Goal: Task Accomplishment & Management: Manage account settings

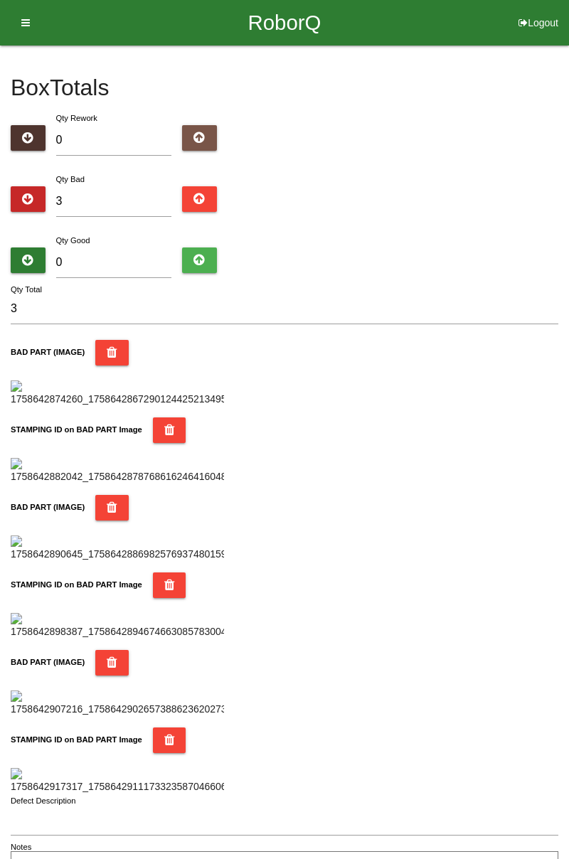
click at [110, 199] on input "3" at bounding box center [114, 201] width 116 height 31
type input "0"
type input "5"
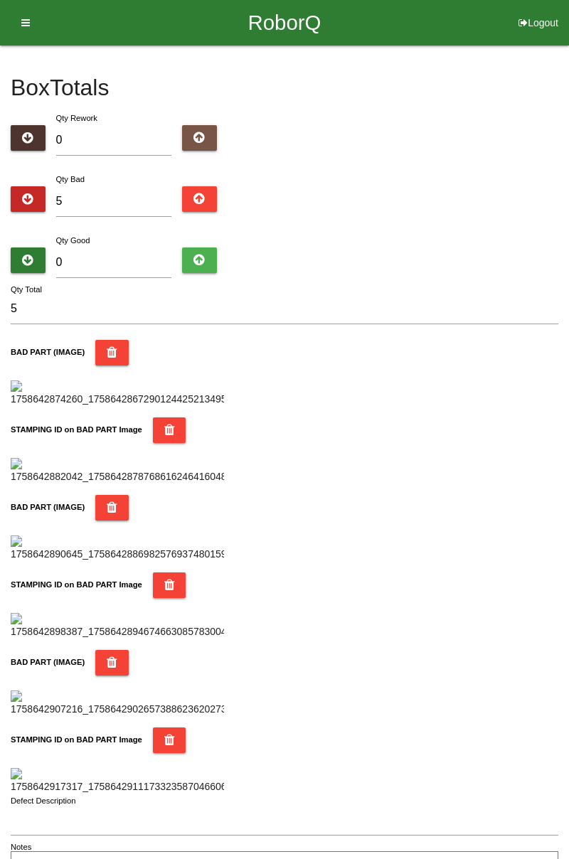
type input "5"
click at [125, 257] on input "0" at bounding box center [114, 262] width 116 height 31
type input "7"
type input "12"
type input "79"
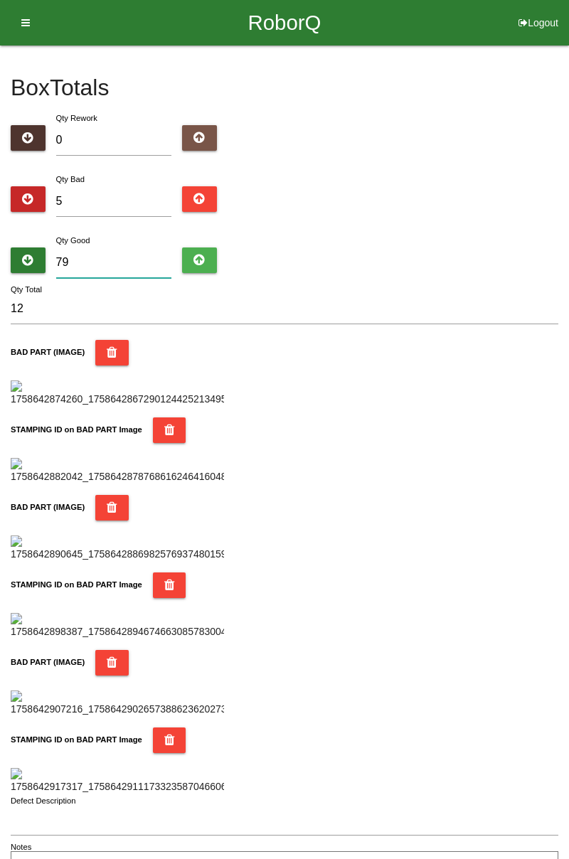
type input "84"
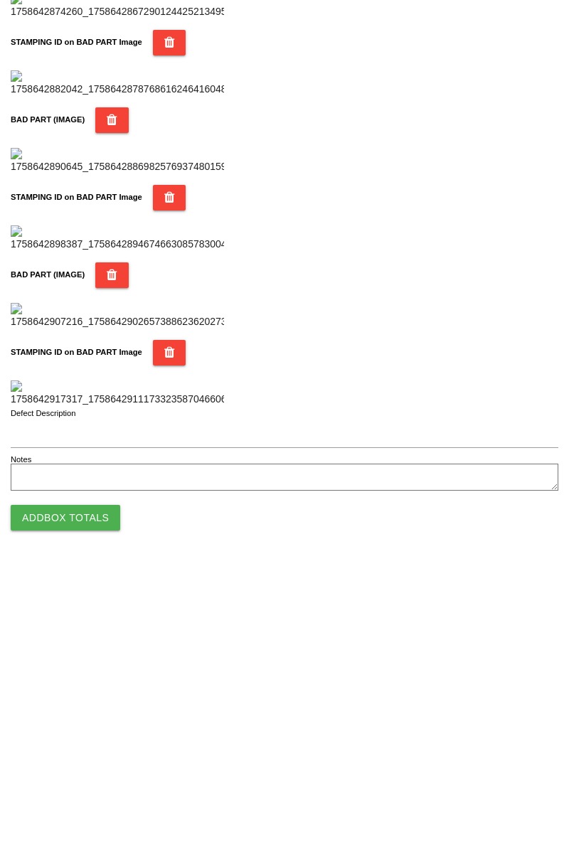
type input "79"
click at [112, 805] on button "Add Box Totals" at bounding box center [65, 811] width 109 height 26
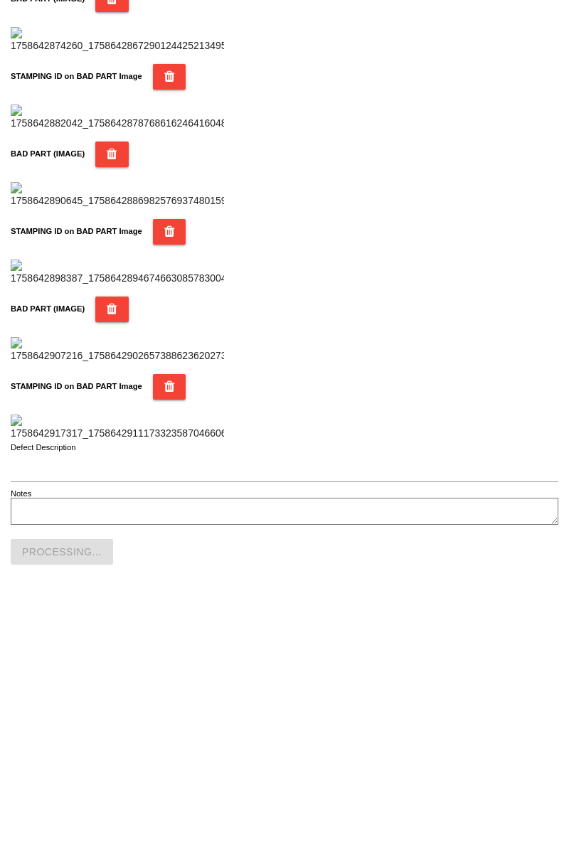
scroll to position [1245, 0]
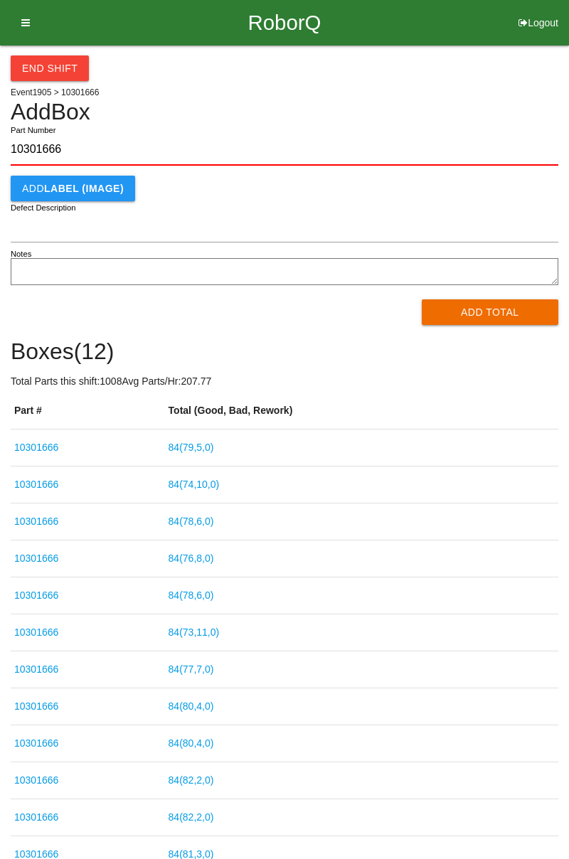
type input "10301666"
click at [515, 307] on button "Add Total" at bounding box center [490, 312] width 137 height 26
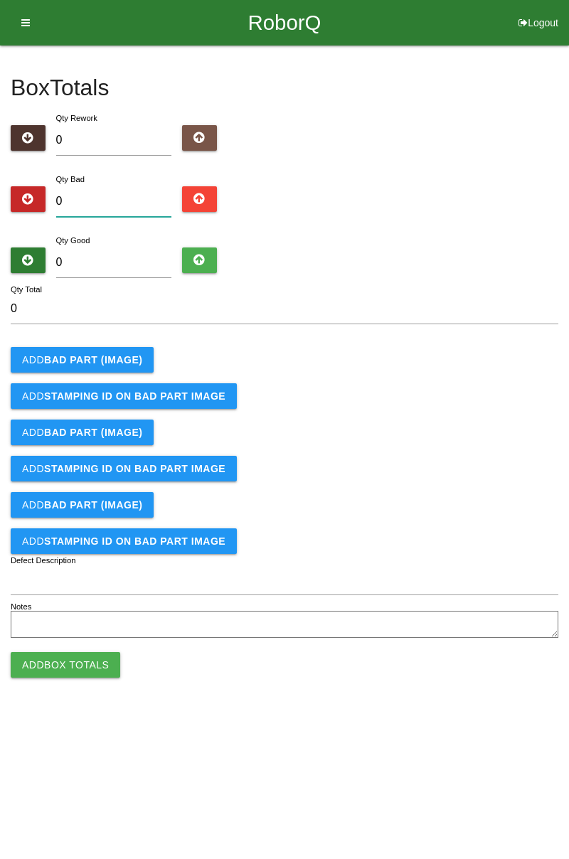
click at [131, 189] on input "0" at bounding box center [114, 201] width 116 height 31
click at [545, 461] on div "Add STAMPING ID on BAD PART Image" at bounding box center [284, 469] width 547 height 26
click at [554, 107] on div "Box Totals Translate Weight Weight unit: Rework Weight Bad Weight Good Weight 0…" at bounding box center [284, 343] width 547 height 596
click at [131, 194] on input "0" at bounding box center [114, 201] width 116 height 31
type input "1"
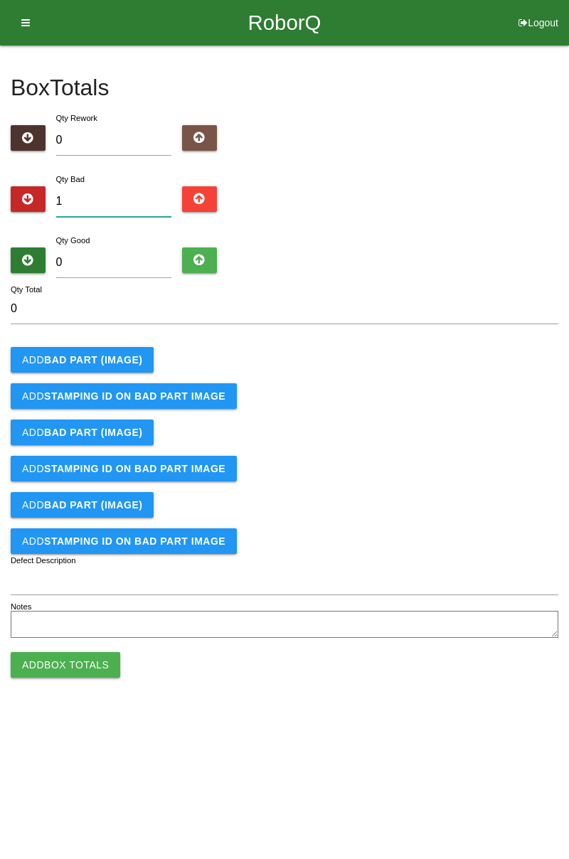
type input "1"
click at [147, 355] on button "Add BAD PART (IMAGE)" at bounding box center [82, 360] width 143 height 26
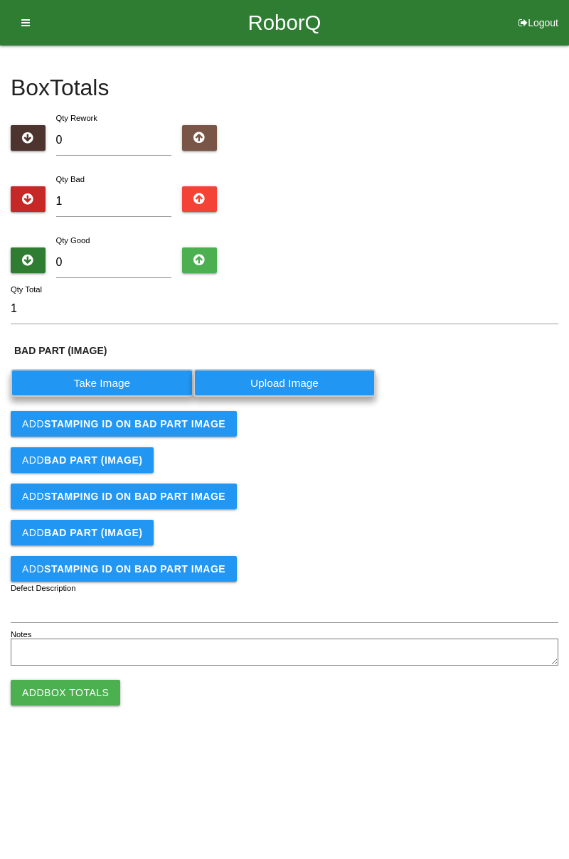
click at [119, 379] on label "Take Image" at bounding box center [102, 383] width 183 height 28
click at [0, 0] on \(IMAGE\) "Take Image" at bounding box center [0, 0] width 0 height 0
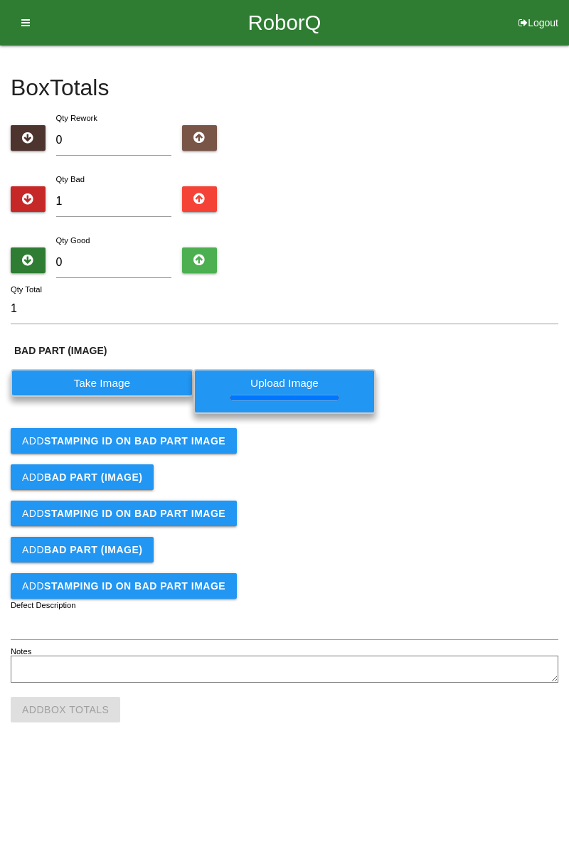
click at [202, 449] on button "Add STAMPING ID on BAD PART Image" at bounding box center [124, 441] width 226 height 26
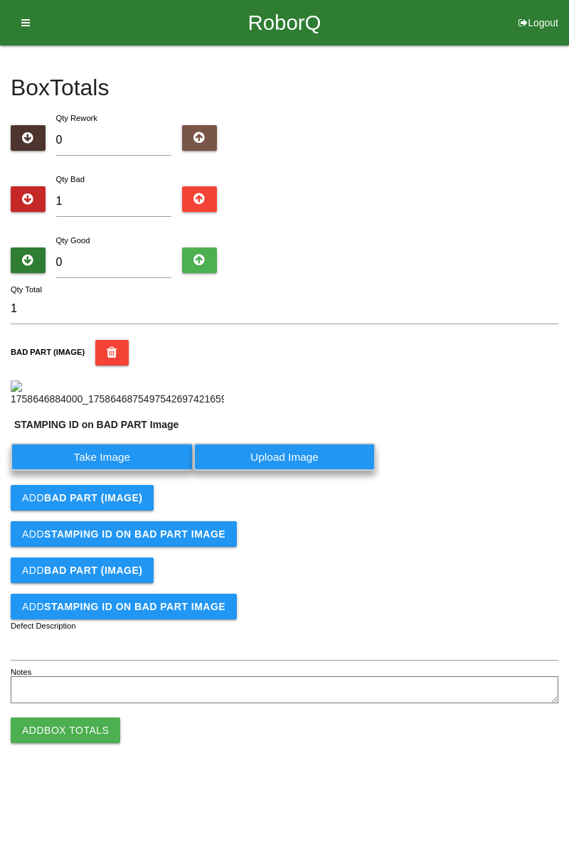
scroll to position [111, 0]
click at [163, 471] on label "Take Image" at bounding box center [102, 457] width 183 height 28
click at [0, 0] on PART "Take Image" at bounding box center [0, 0] width 0 height 0
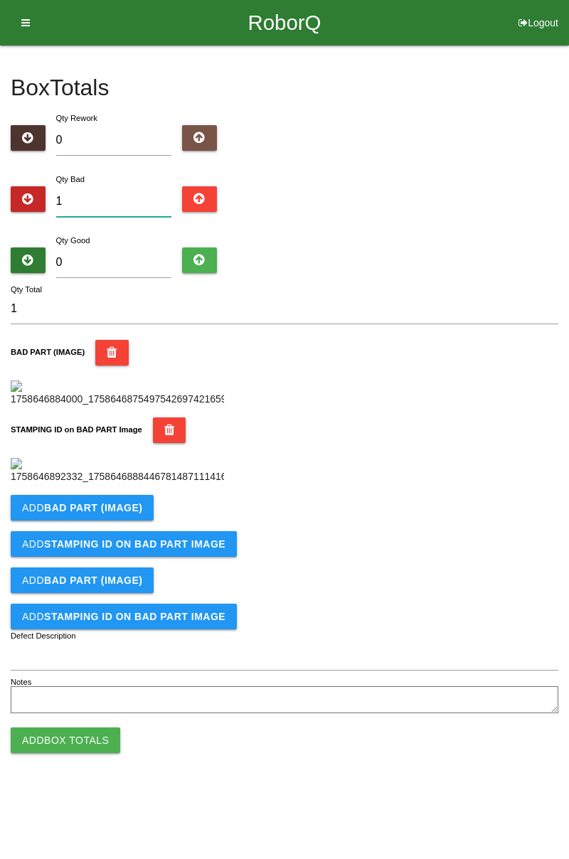
click at [112, 186] on input "1" at bounding box center [114, 201] width 116 height 31
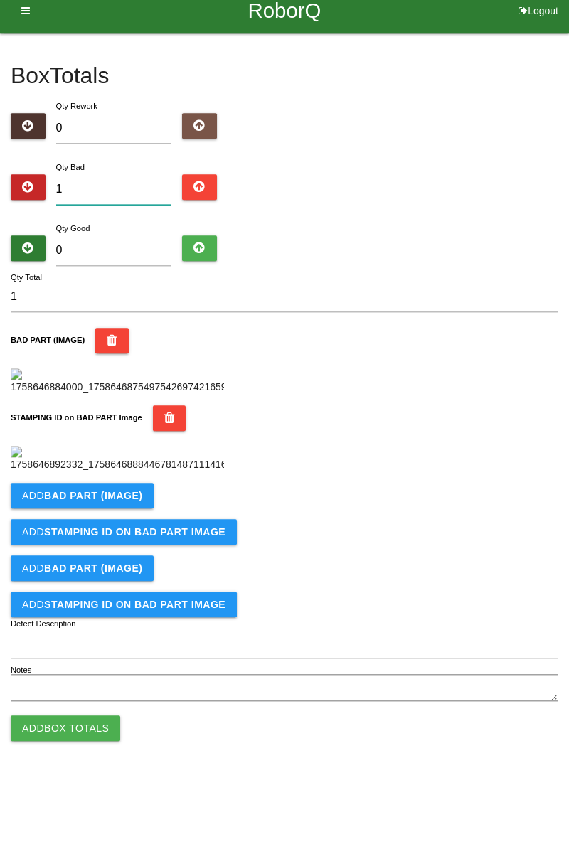
scroll to position [87, 0]
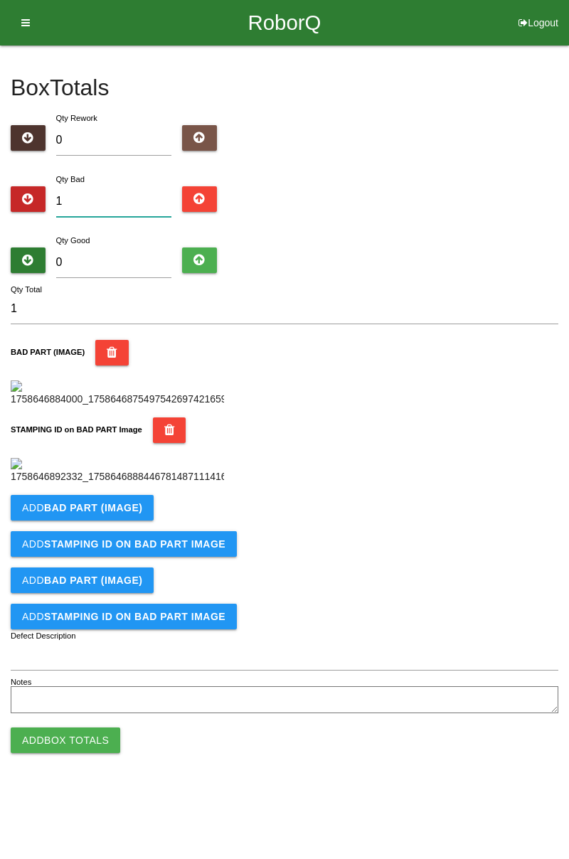
type input "0"
type input "2"
click at [144, 186] on input "2" at bounding box center [114, 201] width 116 height 31
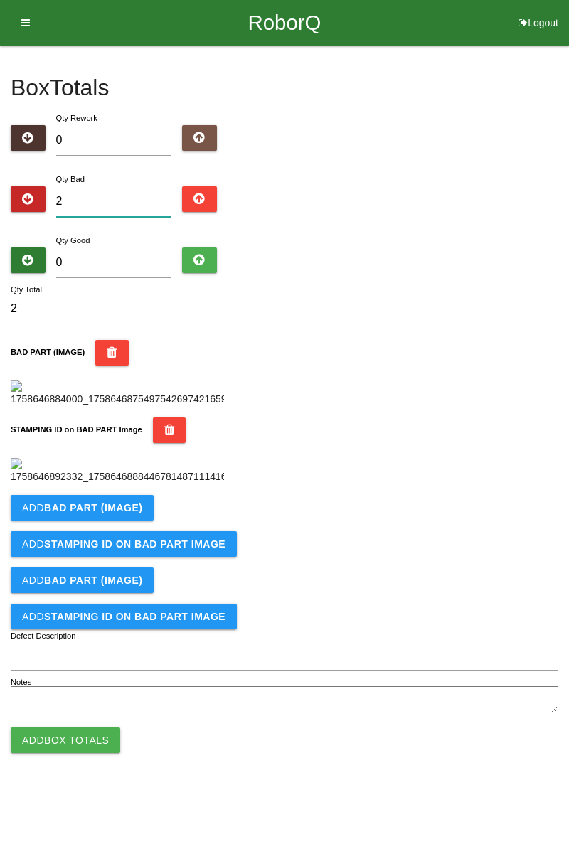
type input "0"
type input "3"
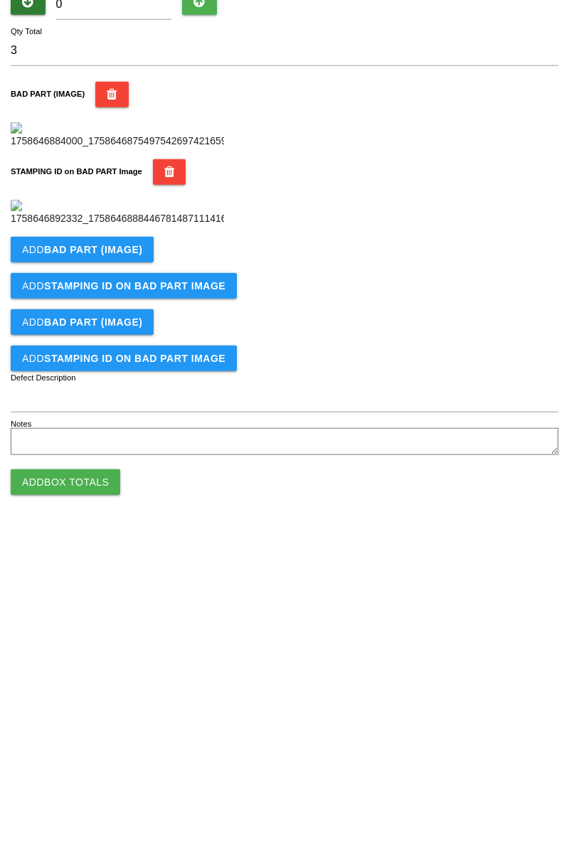
scroll to position [266, 0]
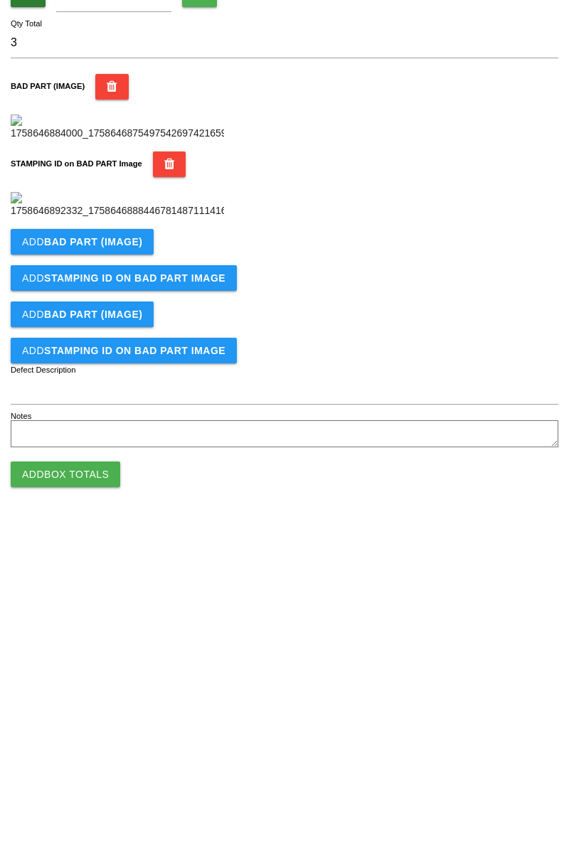
click at [132, 513] on b "BAD PART (IMAGE)" at bounding box center [93, 507] width 98 height 11
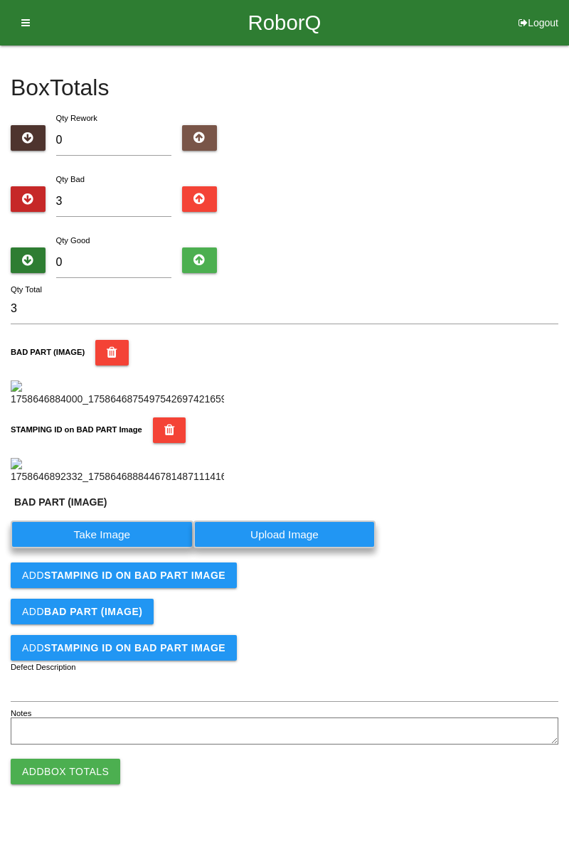
click at [117, 548] on label "Take Image" at bounding box center [102, 534] width 183 height 28
click at [0, 0] on \(IMAGE\) "Take Image" at bounding box center [0, 0] width 0 height 0
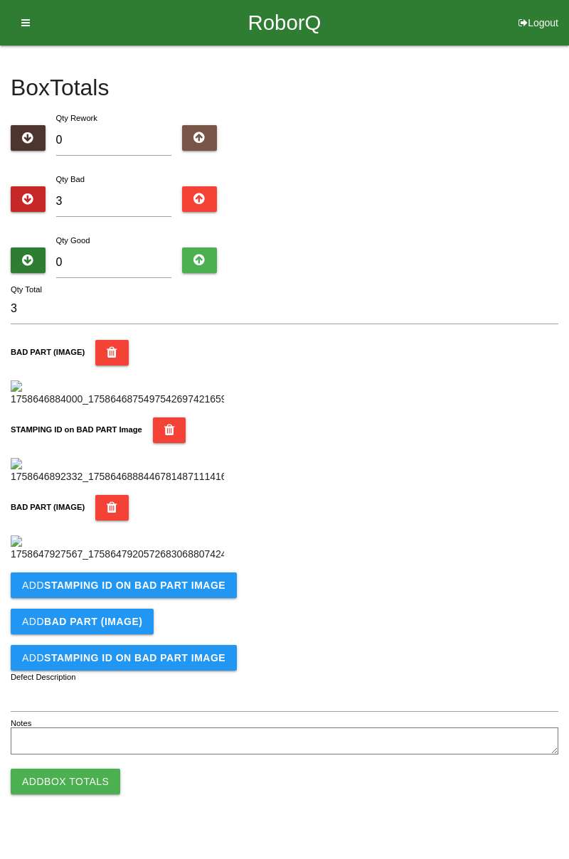
scroll to position [546, 0]
click at [191, 591] on b "STAMPING ID on BAD PART Image" at bounding box center [134, 584] width 181 height 11
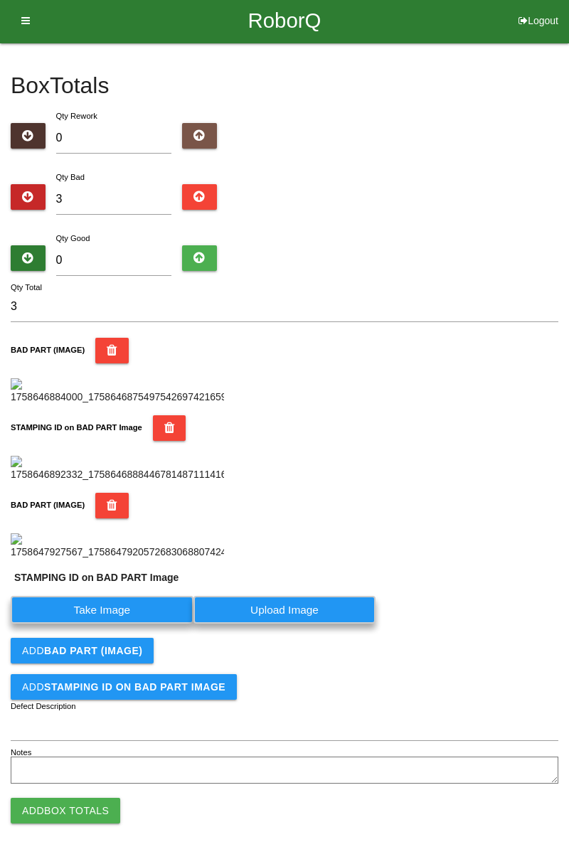
click at [129, 623] on label "Take Image" at bounding box center [102, 610] width 183 height 28
click at [0, 0] on PART "Take Image" at bounding box center [0, 0] width 0 height 0
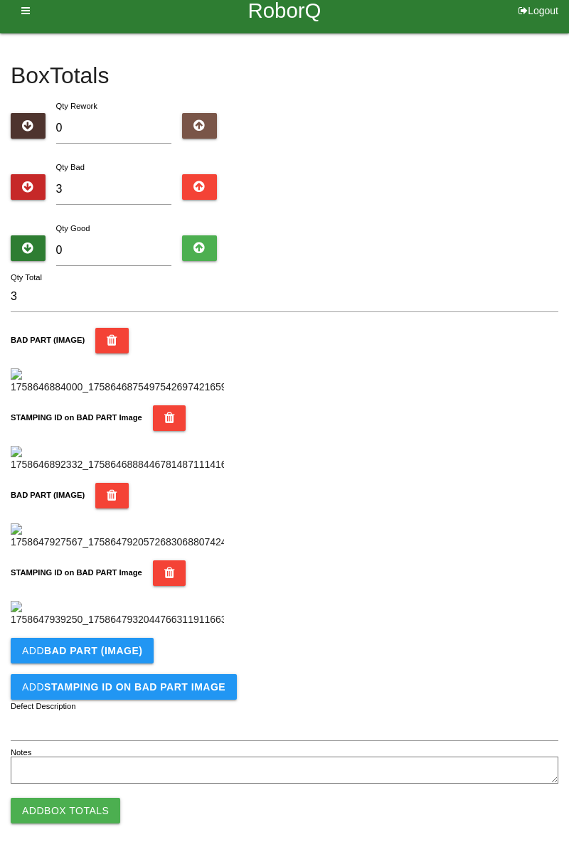
click at [566, 247] on div "Box Totals Translate Weight Weight unit: Rework Weight Bad Weight Good Weight 0…" at bounding box center [284, 410] width 569 height 754
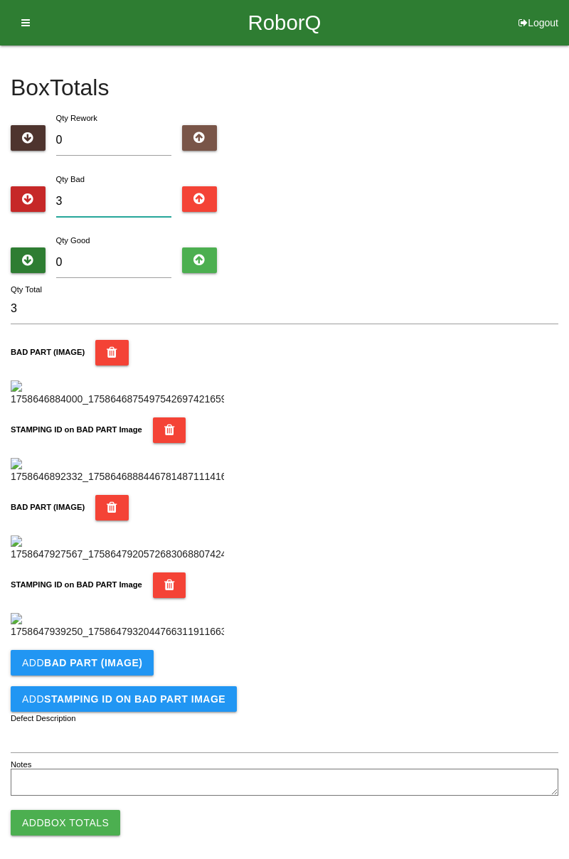
click at [141, 186] on input "3" at bounding box center [114, 201] width 116 height 31
click at [566, 225] on div "Box Totals Translate Weight Weight unit: Rework Weight Bad Weight Good Weight 0…" at bounding box center [284, 422] width 569 height 754
click at [130, 200] on input "3" at bounding box center [114, 201] width 116 height 31
type input "0"
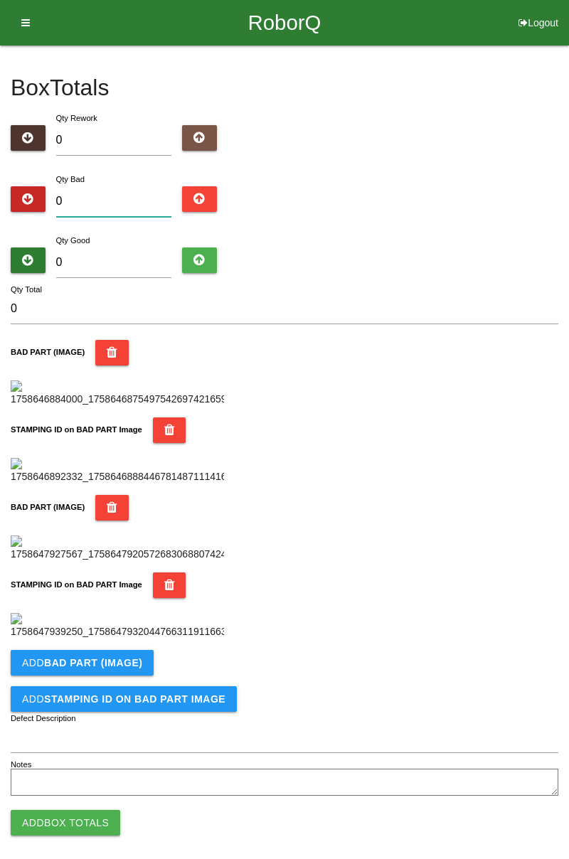
type input "4"
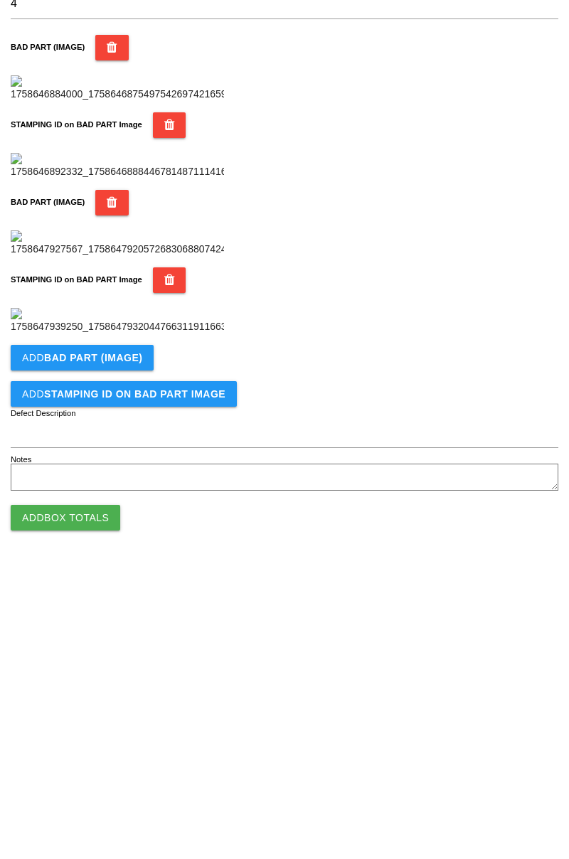
scroll to position [779, 0]
click at [119, 654] on b "BAD PART (IMAGE)" at bounding box center [93, 650] width 98 height 11
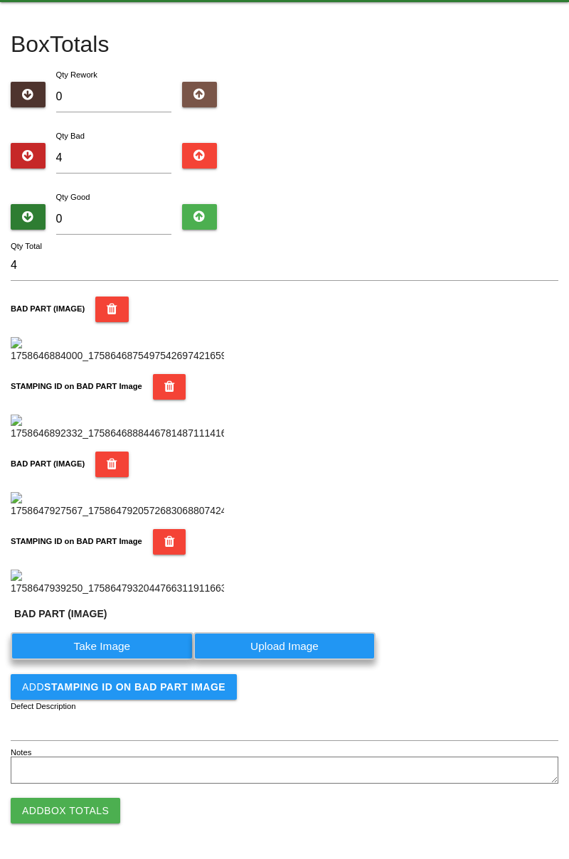
click at [152, 660] on label "Take Image" at bounding box center [102, 646] width 183 height 28
click at [0, 0] on \(IMAGE\) "Take Image" at bounding box center [0, 0] width 0 height 0
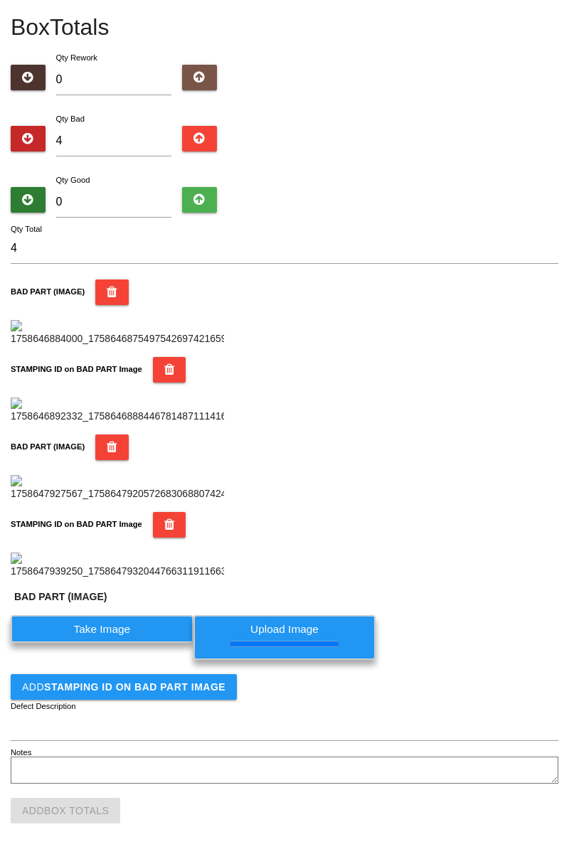
click at [205, 692] on b "STAMPING ID on BAD PART Image" at bounding box center [134, 686] width 181 height 11
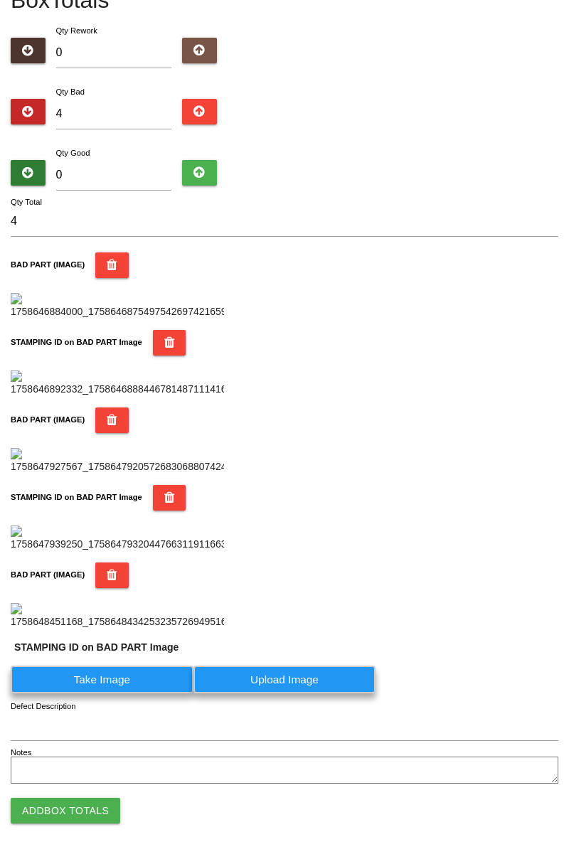
scroll to position [1046, 0]
click at [126, 680] on label "Take Image" at bounding box center [102, 679] width 183 height 28
click at [0, 0] on PART "Take Image" at bounding box center [0, 0] width 0 height 0
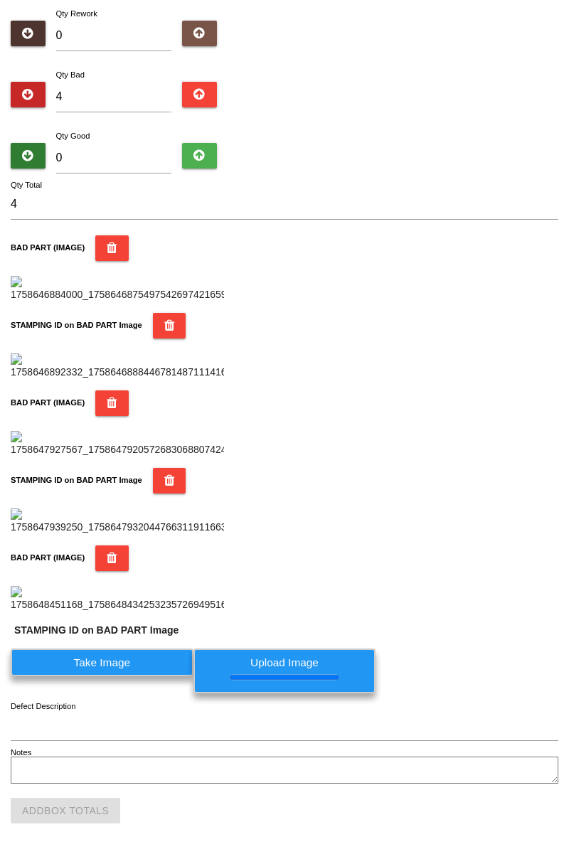
scroll to position [0, 0]
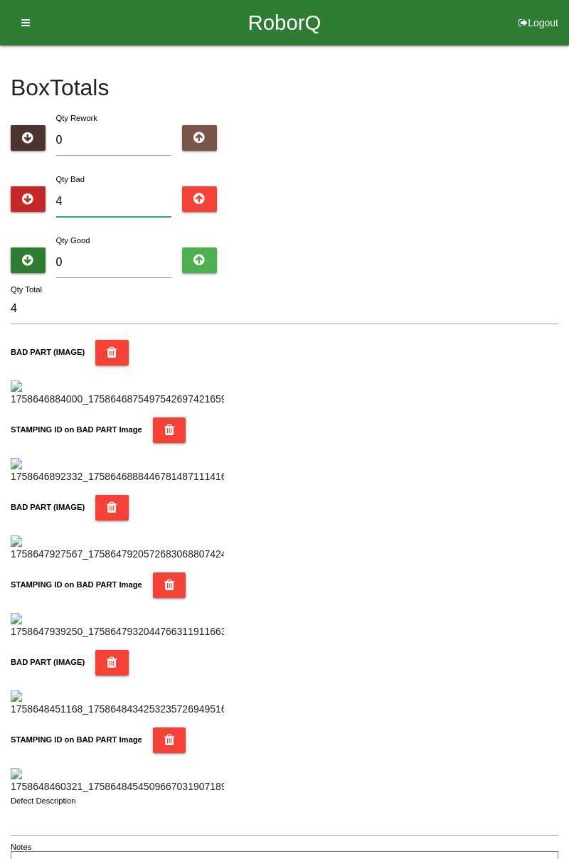
click at [125, 195] on input "4" at bounding box center [114, 201] width 116 height 31
type input "0"
type input "6"
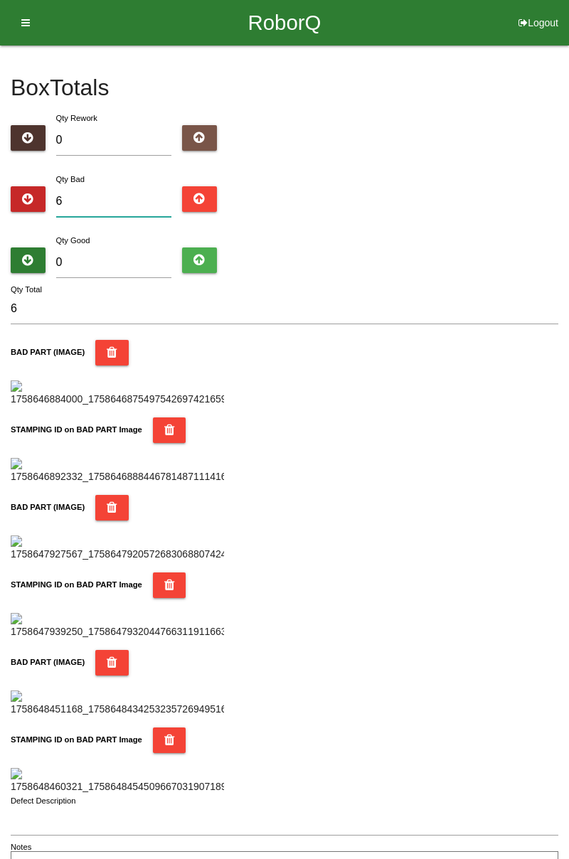
type input "6"
click at [129, 259] on input "0" at bounding box center [114, 262] width 116 height 31
type input "7"
type input "13"
type input "78"
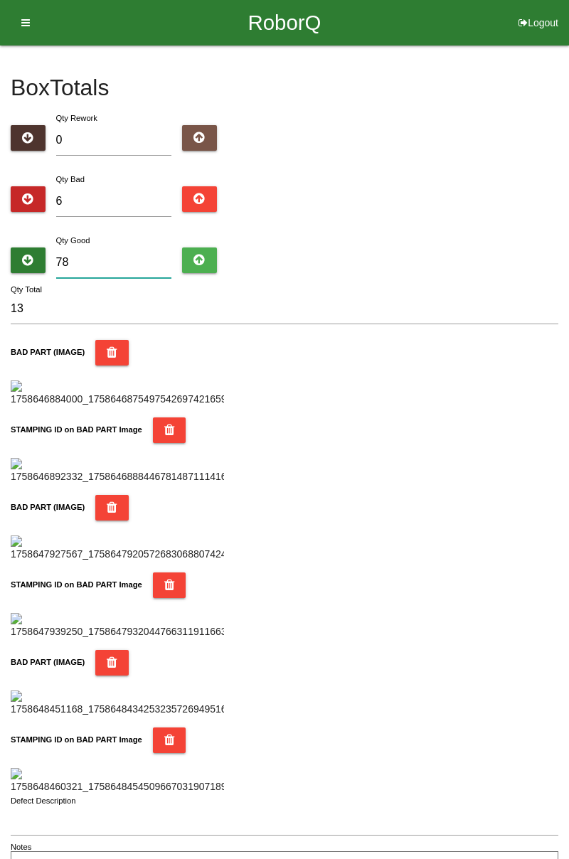
type input "84"
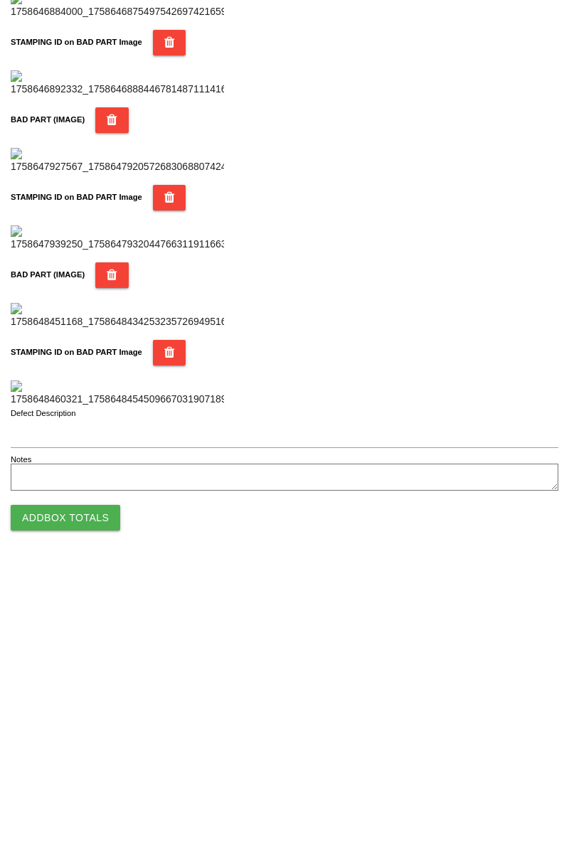
type input "78"
click at [95, 806] on button "Add Box Totals" at bounding box center [65, 811] width 109 height 26
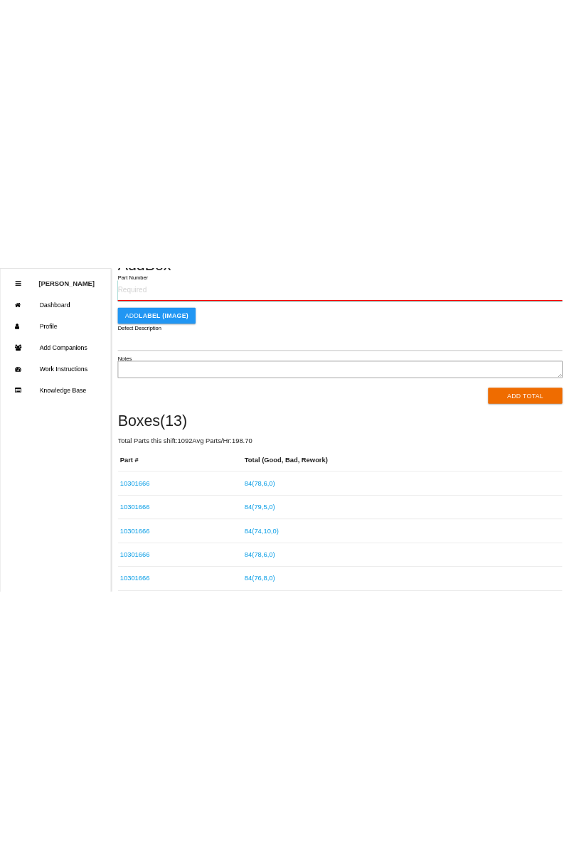
scroll to position [117, 0]
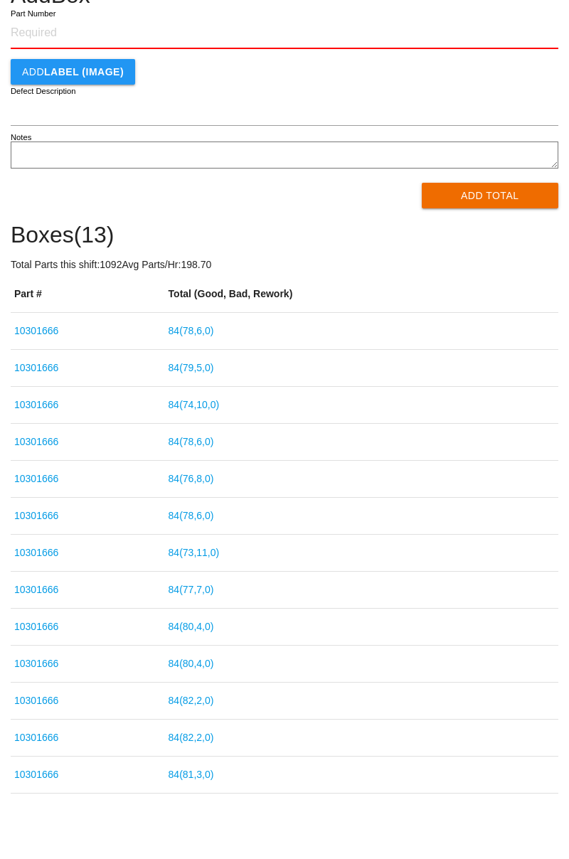
click at [208, 327] on link "84 ( 78 , 6 , 0 )" at bounding box center [190, 330] width 45 height 11
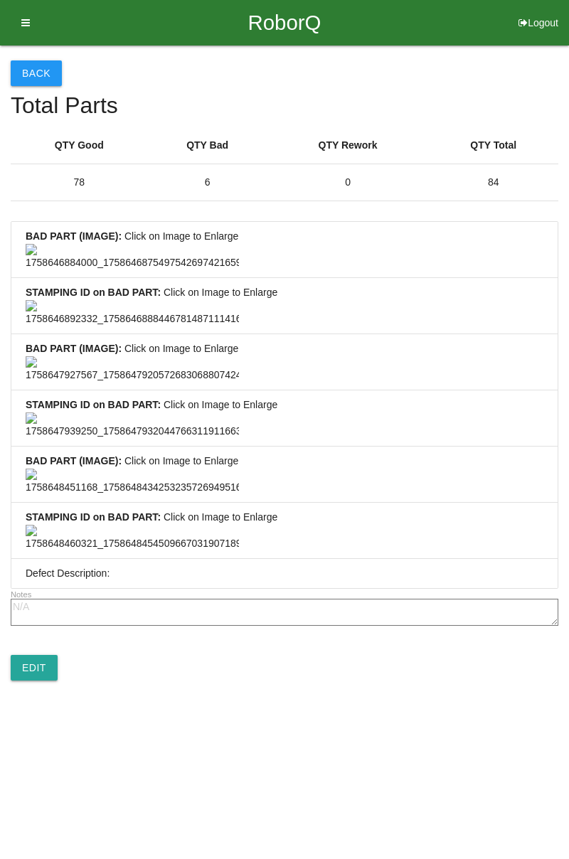
scroll to position [1057, 0]
click at [39, 680] on link "Edit" at bounding box center [34, 668] width 47 height 26
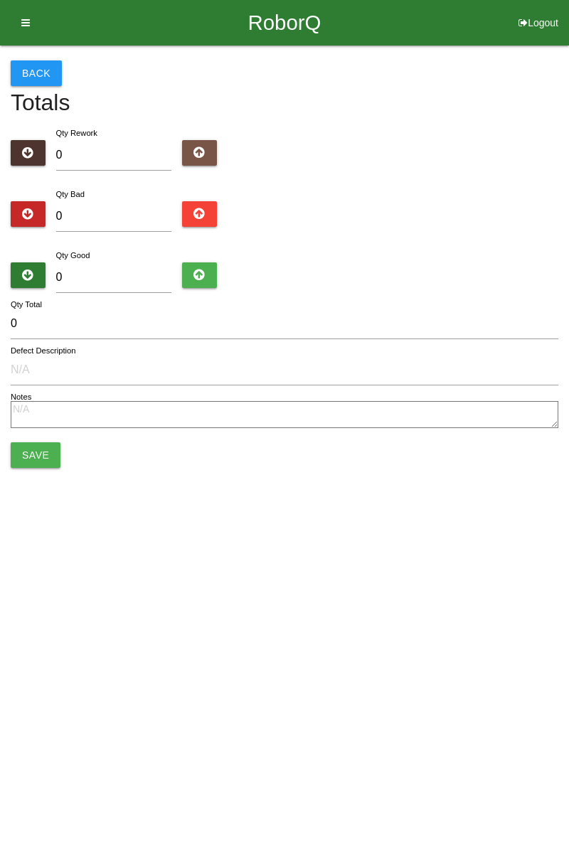
type input "6"
type input "78"
type input "84"
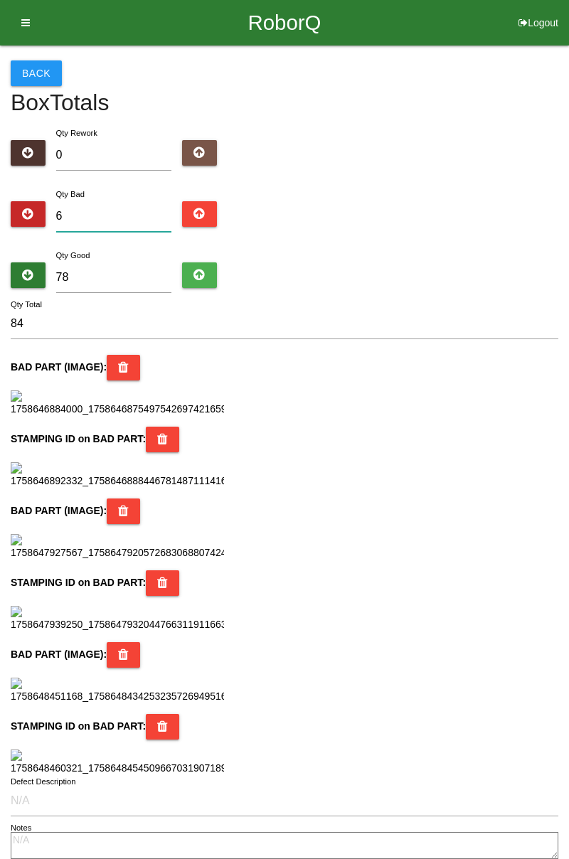
click at [127, 215] on input "6" at bounding box center [114, 216] width 116 height 31
type input "0"
type input "78"
type input "1"
type input "79"
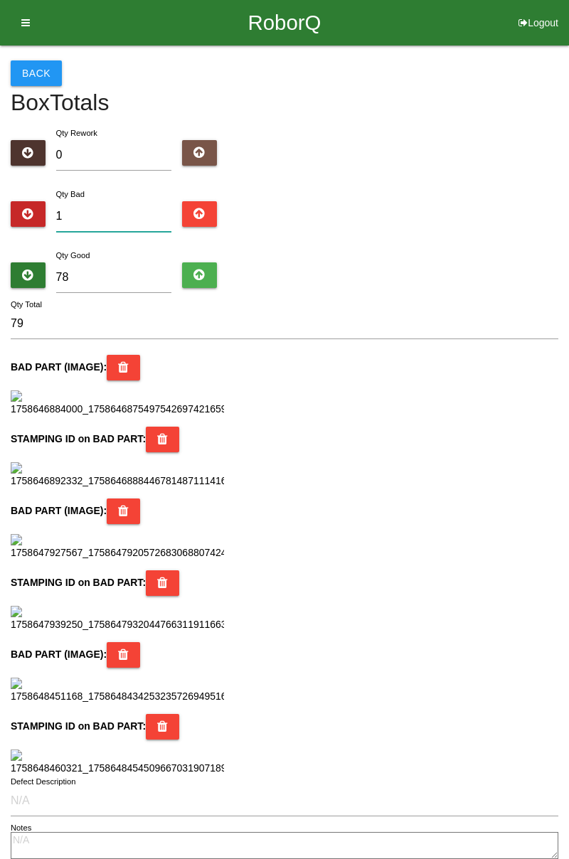
type input "11"
type input "89"
type input "11"
click at [102, 280] on input "78" at bounding box center [114, 277] width 116 height 31
type input "787"
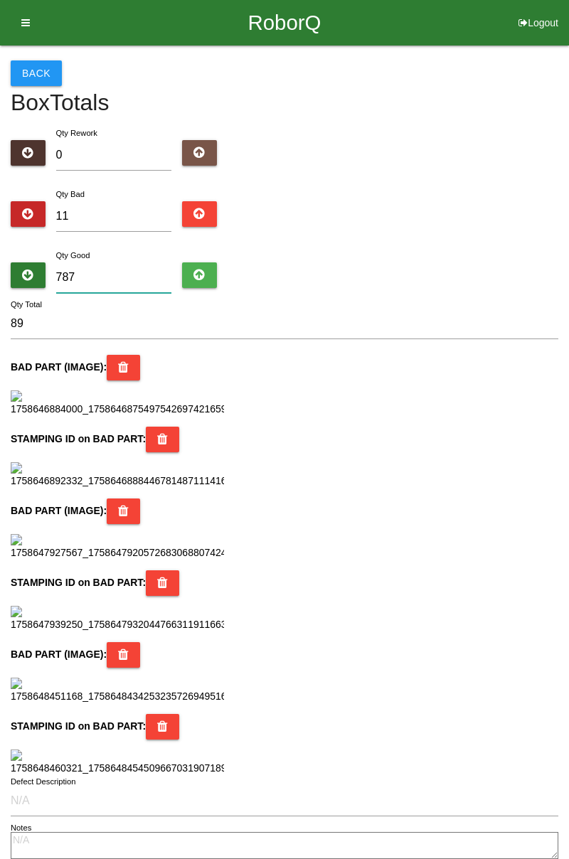
type input "798"
type input "7876"
type input "7887"
type input "787"
type input "798"
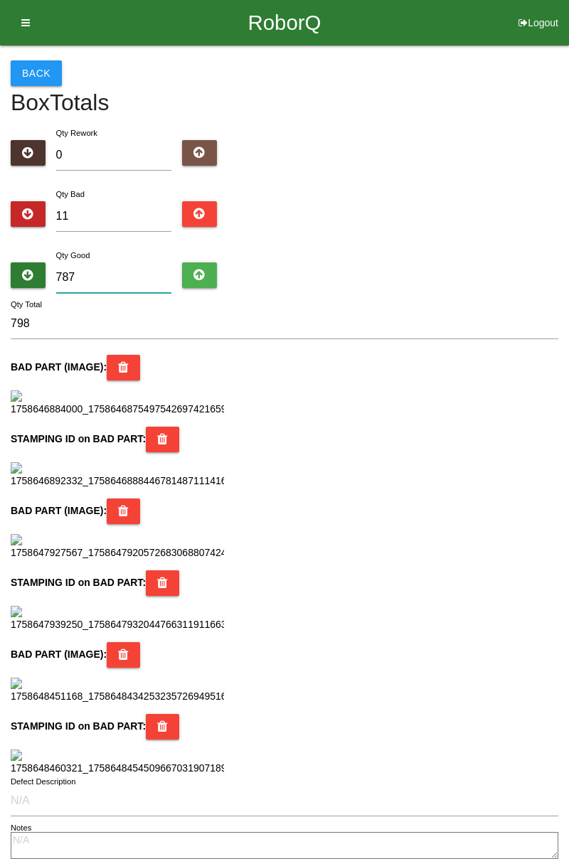
type input "78"
type input "89"
type input "7"
type input "18"
type input "0"
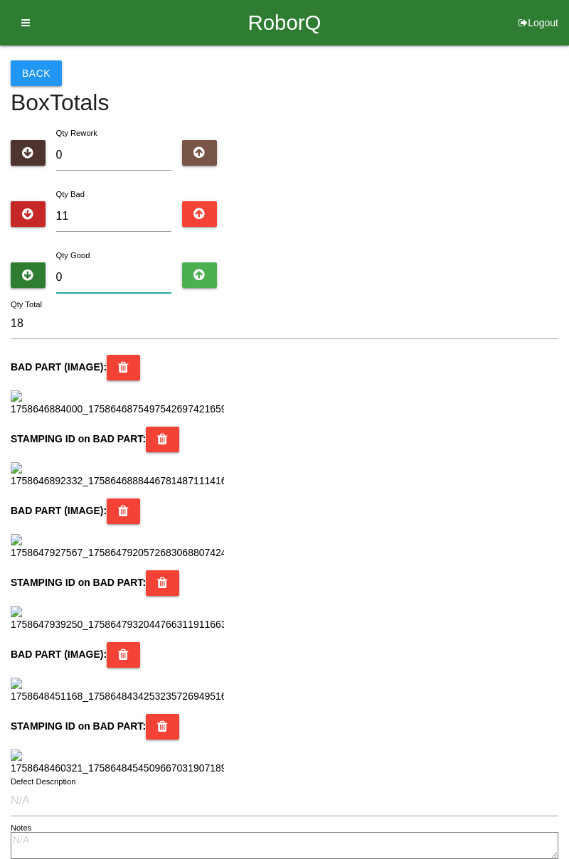
type input "11"
type input "7"
type input "18"
type input "76"
type input "87"
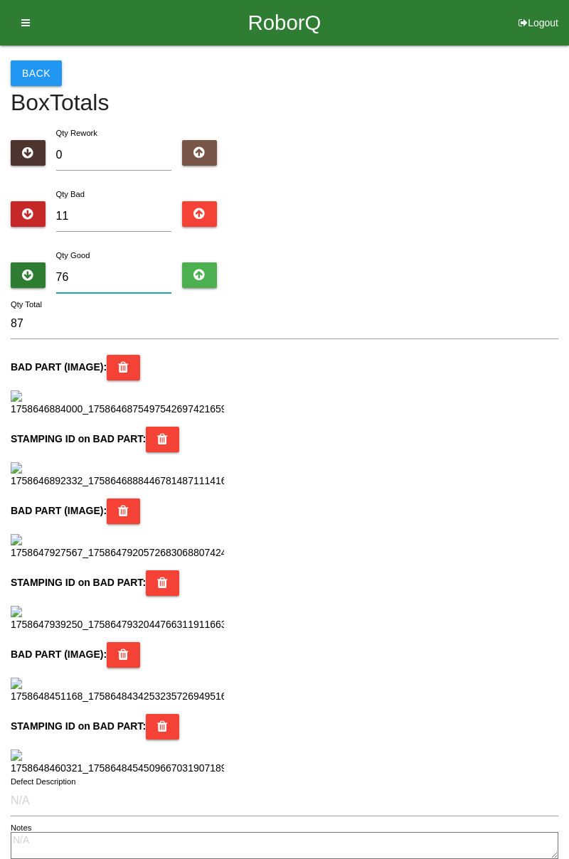
type input "7"
type input "18"
type input "0"
type input "11"
type input "7"
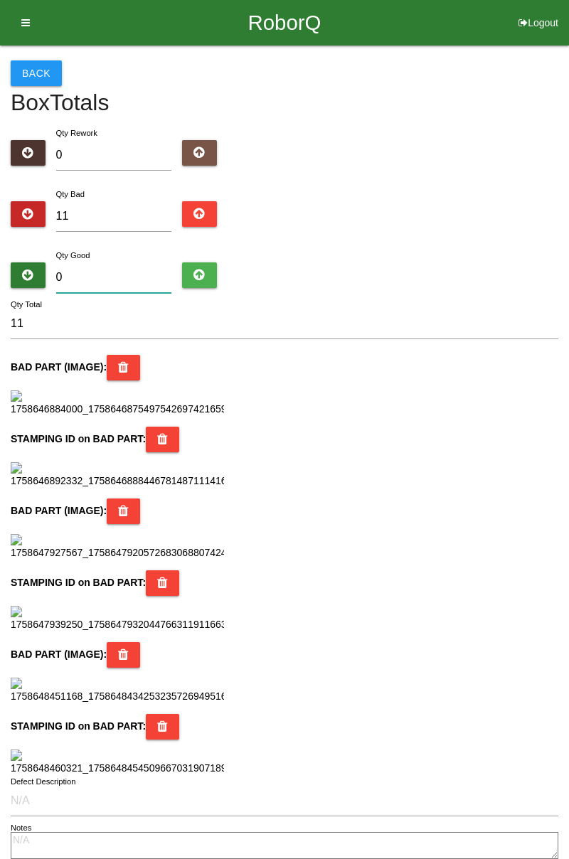
type input "18"
type input "72"
type input "83"
type input "7"
type input "18"
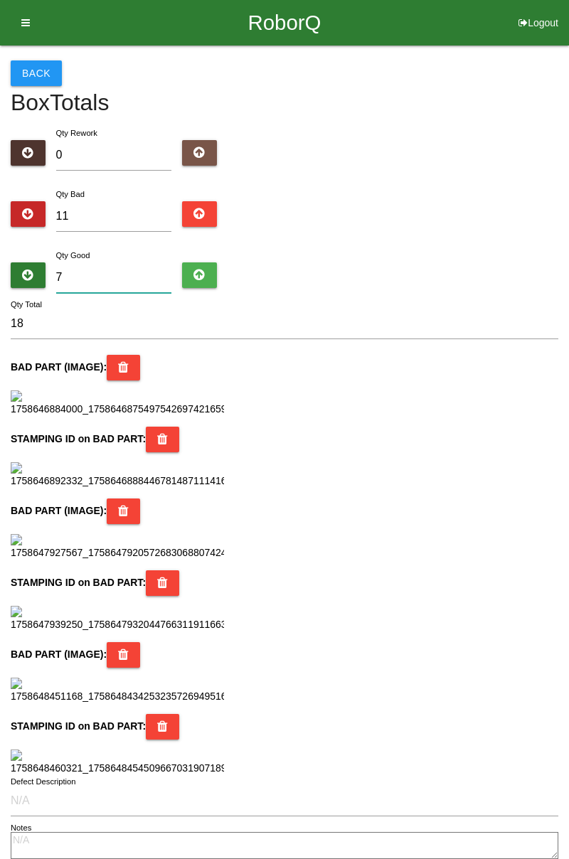
type input "73"
type input "84"
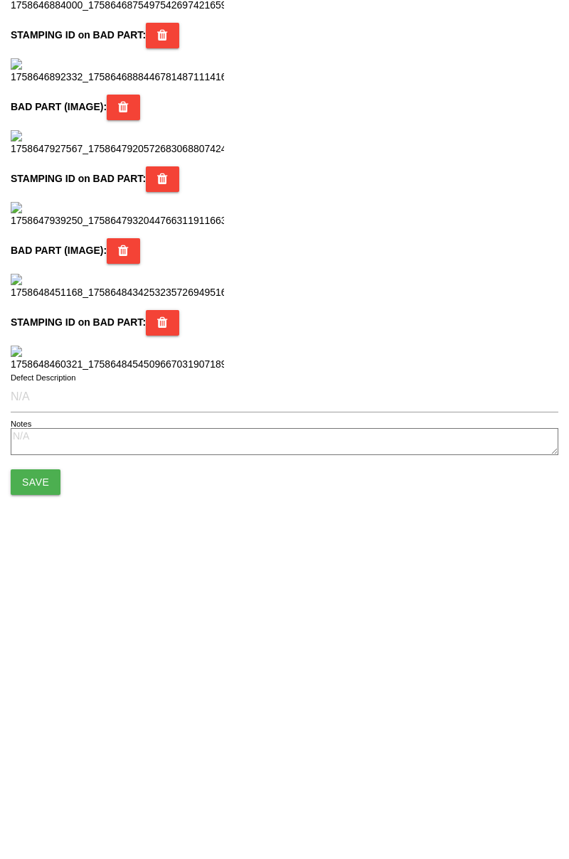
scroll to position [1262, 0]
type input "73"
click at [43, 777] on button "Save" at bounding box center [36, 775] width 50 height 26
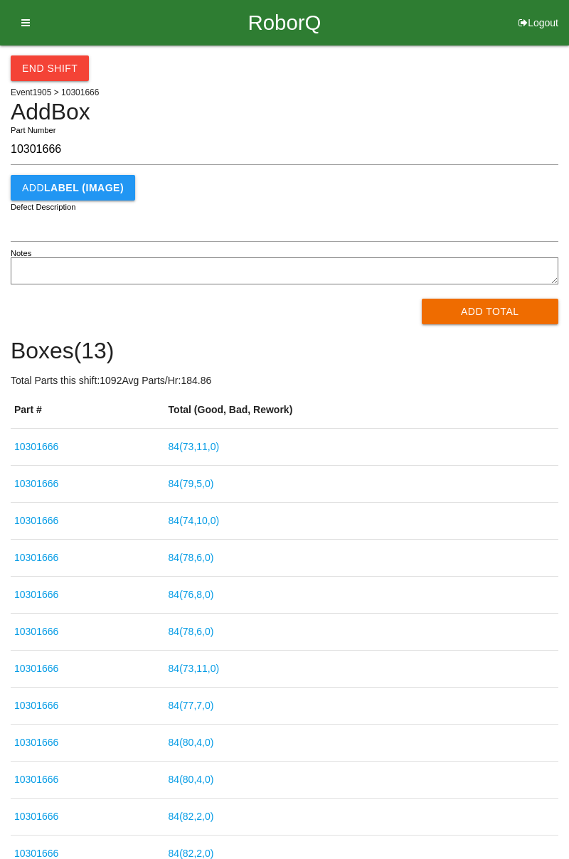
type input "10301666"
click at [488, 313] on button "Add Total" at bounding box center [490, 312] width 137 height 26
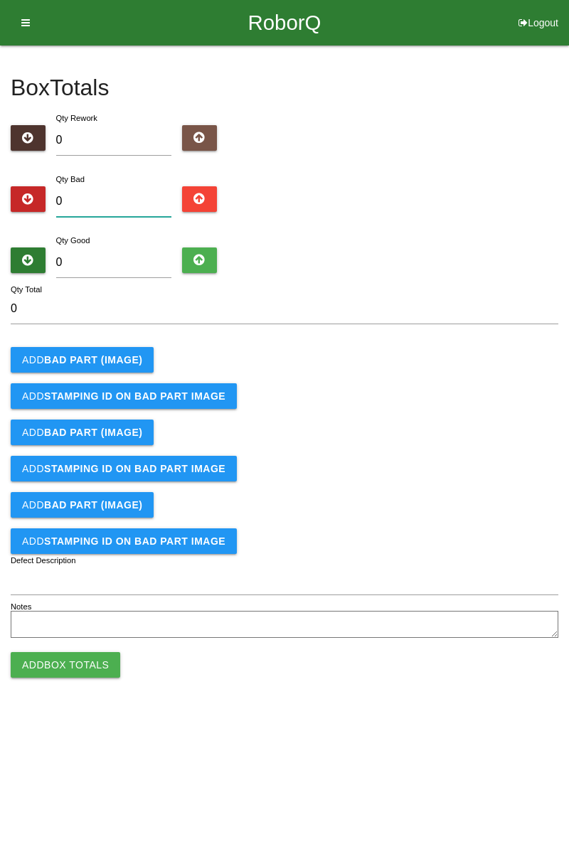
click at [115, 198] on input "0" at bounding box center [114, 201] width 116 height 31
type input "3"
click at [119, 365] on button "Add BAD PART (IMAGE)" at bounding box center [82, 360] width 143 height 26
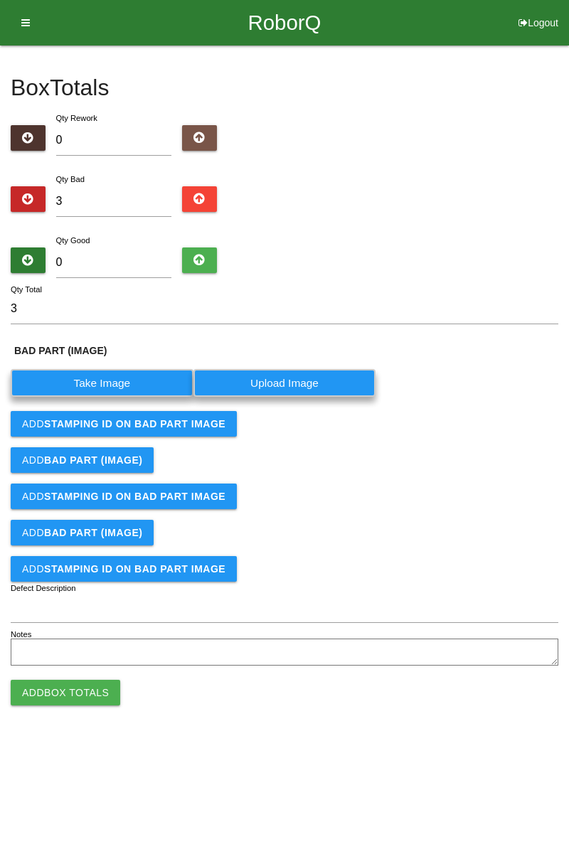
click at [127, 382] on label "Take Image" at bounding box center [102, 383] width 183 height 28
click at [0, 0] on \(IMAGE\) "Take Image" at bounding box center [0, 0] width 0 height 0
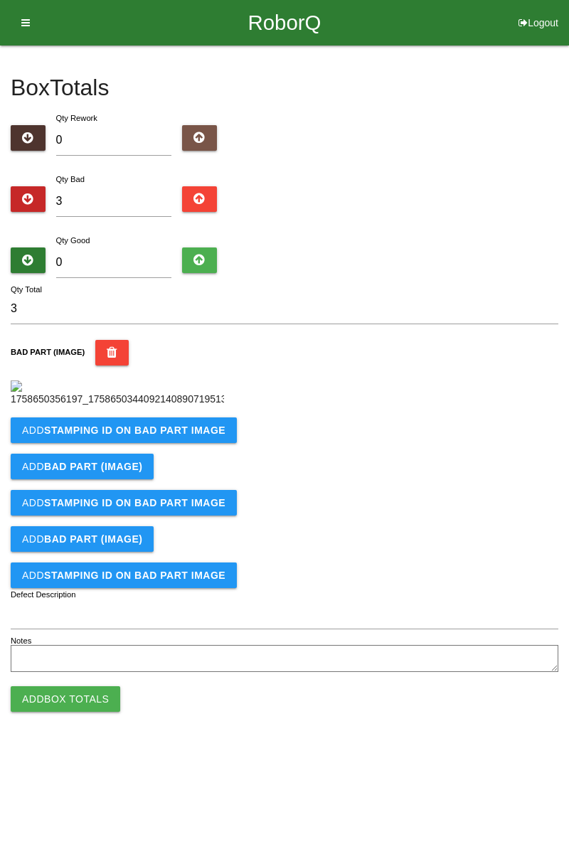
scroll to position [80, 0]
click at [174, 436] on b "STAMPING ID on BAD PART Image" at bounding box center [134, 429] width 181 height 11
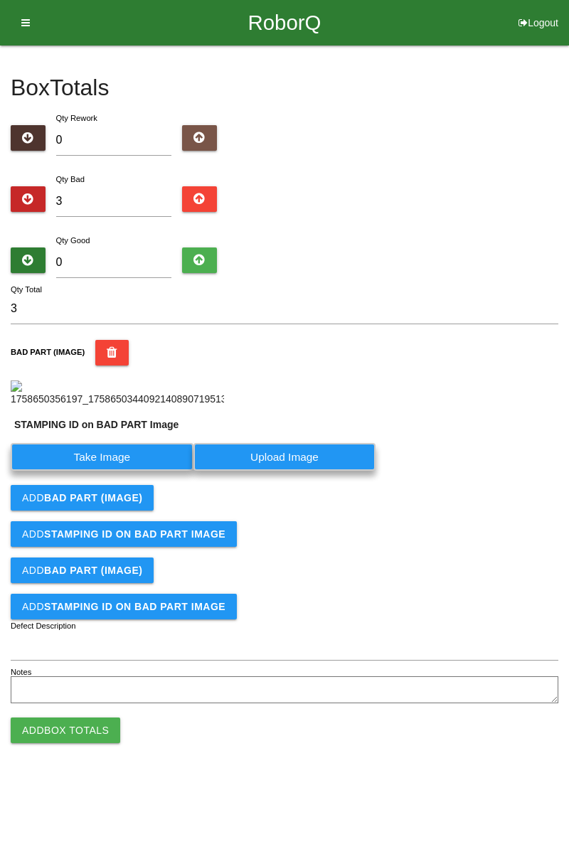
click at [112, 471] on label "Take Image" at bounding box center [102, 457] width 183 height 28
click at [0, 0] on PART "Take Image" at bounding box center [0, 0] width 0 height 0
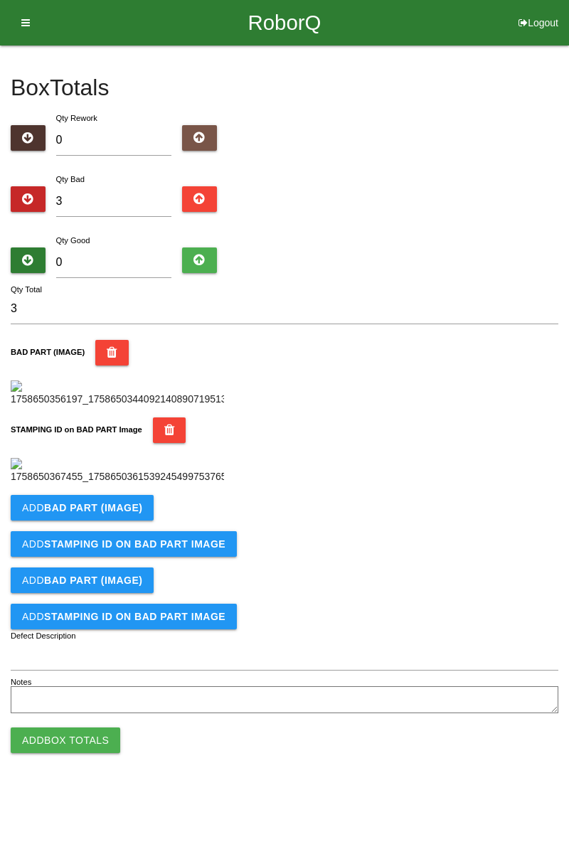
scroll to position [313, 0]
click at [112, 513] on b "BAD PART (IMAGE)" at bounding box center [93, 507] width 98 height 11
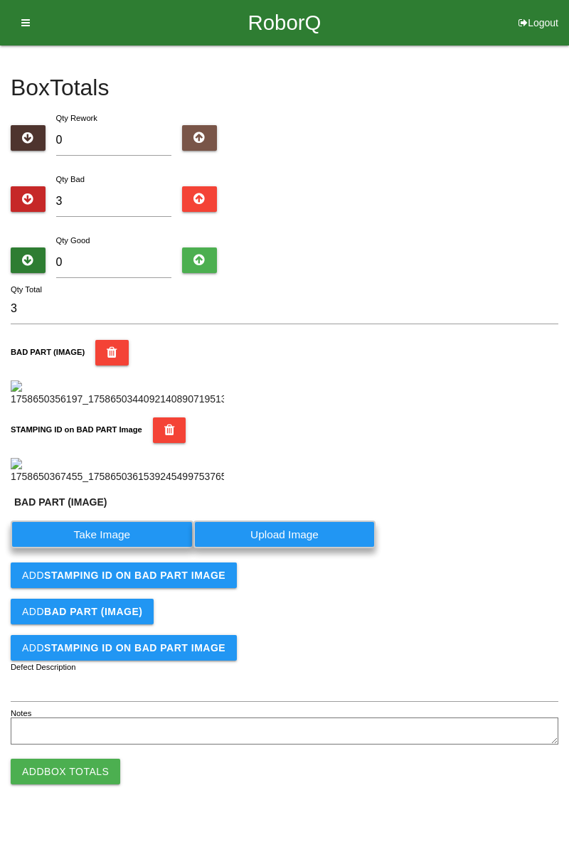
click at [138, 548] on label "Take Image" at bounding box center [102, 534] width 183 height 28
click at [0, 0] on \(IMAGE\) "Take Image" at bounding box center [0, 0] width 0 height 0
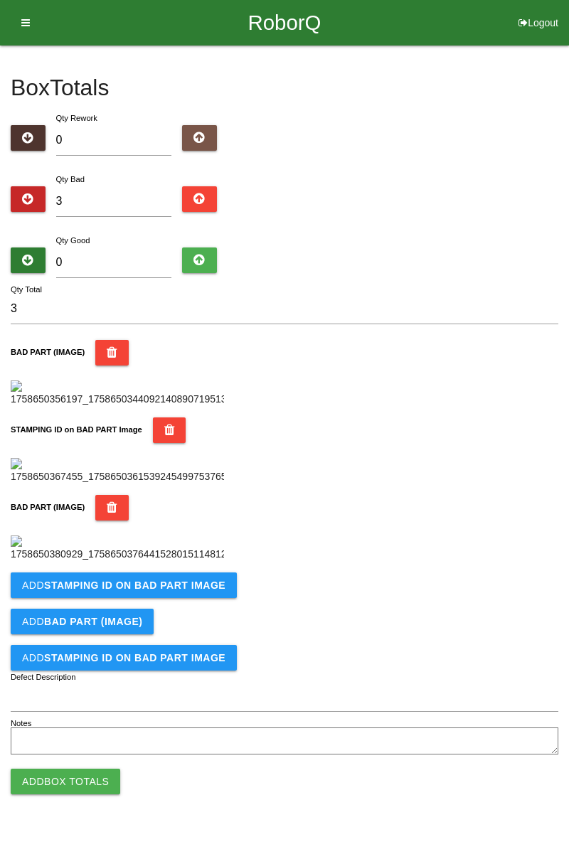
scroll to position [546, 0]
click at [190, 591] on b "STAMPING ID on BAD PART Image" at bounding box center [134, 584] width 181 height 11
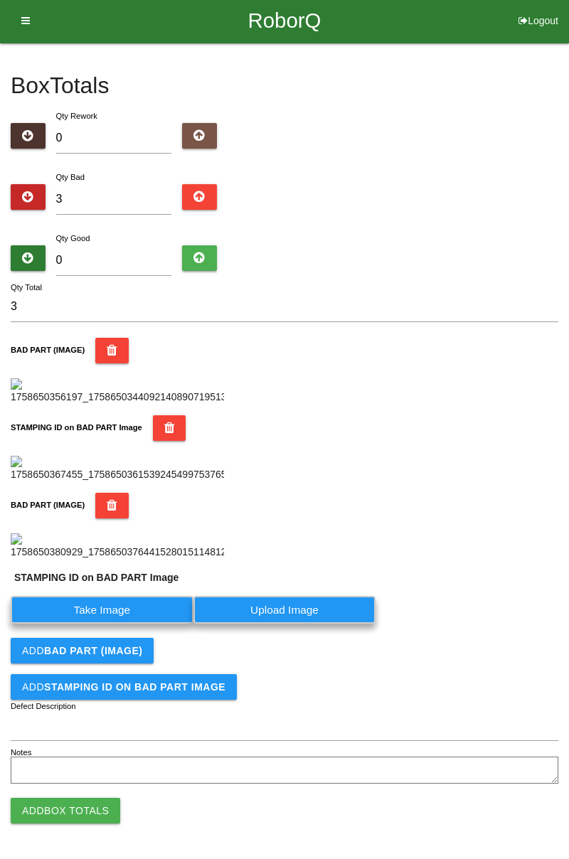
click at [150, 623] on label "Take Image" at bounding box center [102, 610] width 183 height 28
click at [0, 0] on PART "Take Image" at bounding box center [0, 0] width 0 height 0
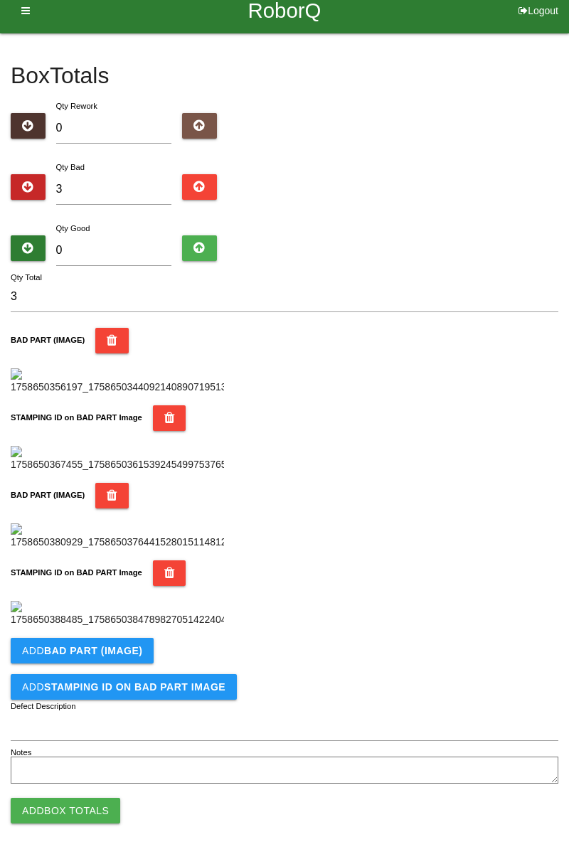
scroll to position [779, 0]
click at [135, 655] on button "Add BAD PART (IMAGE)" at bounding box center [82, 651] width 143 height 26
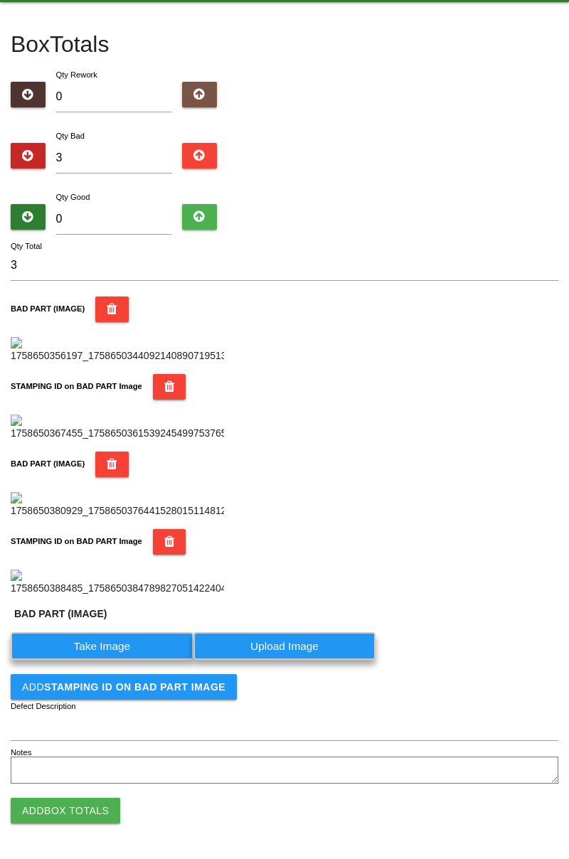
click at [134, 660] on label "Take Image" at bounding box center [102, 646] width 183 height 28
click at [0, 0] on \(IMAGE\) "Take Image" at bounding box center [0, 0] width 0 height 0
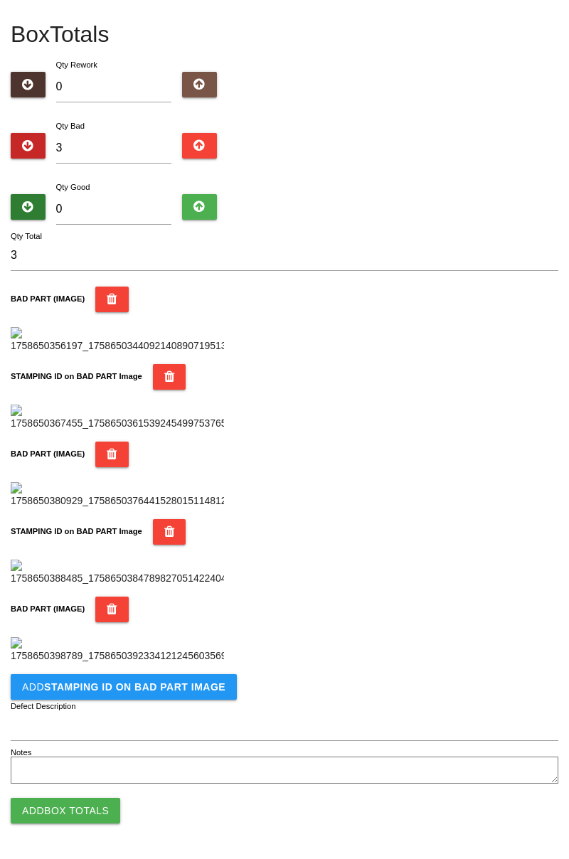
scroll to position [1012, 0]
click at [190, 685] on b "STAMPING ID on BAD PART Image" at bounding box center [134, 686] width 181 height 11
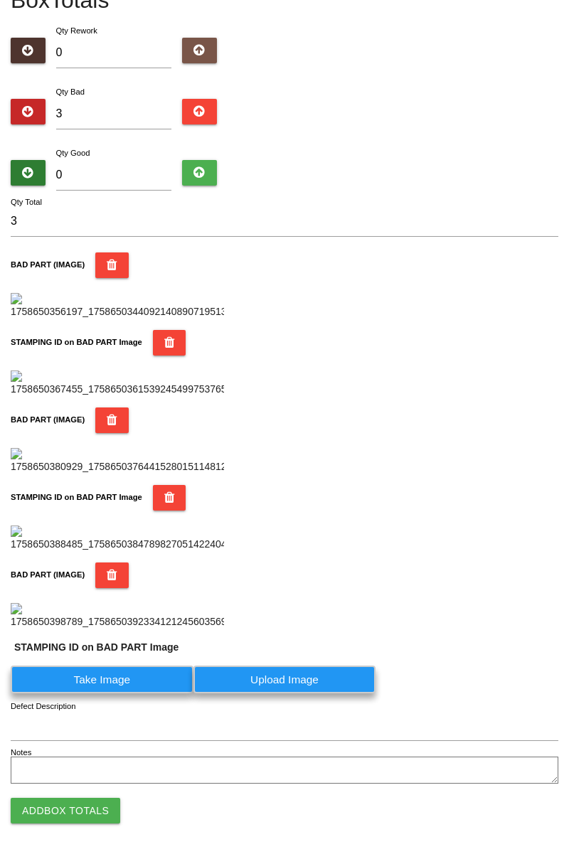
click at [135, 693] on label "Take Image" at bounding box center [102, 679] width 183 height 28
click at [0, 0] on PART "Take Image" at bounding box center [0, 0] width 0 height 0
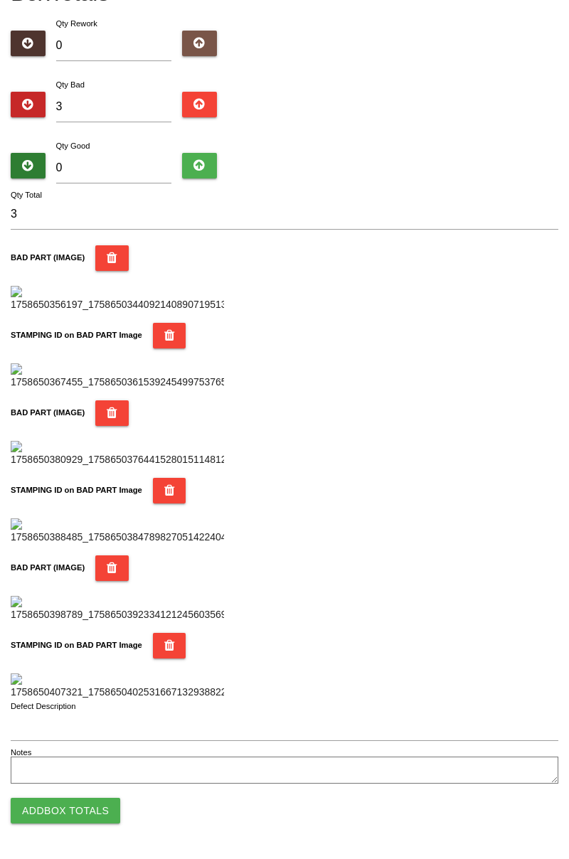
scroll to position [0, 0]
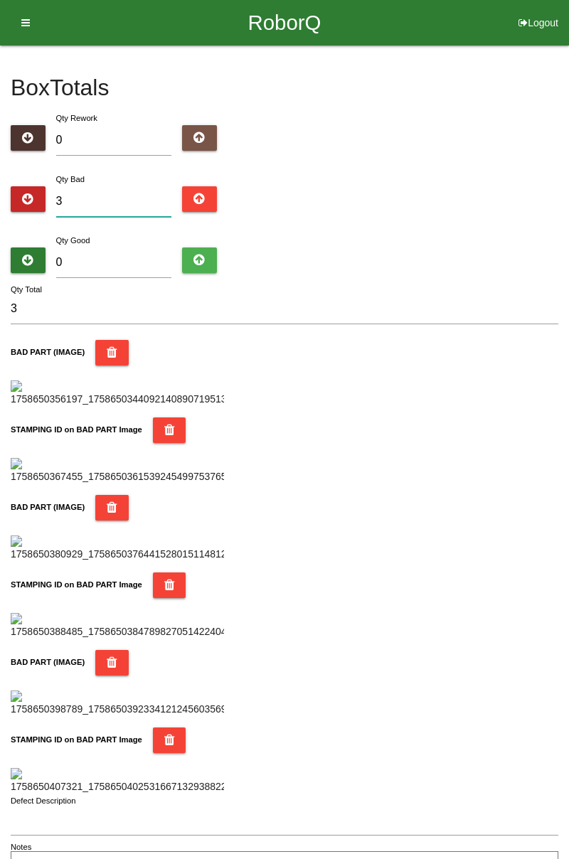
click at [119, 199] on input "3" at bounding box center [114, 201] width 116 height 31
click at [135, 188] on input "3" at bounding box center [114, 201] width 116 height 31
type input "0"
type input "4"
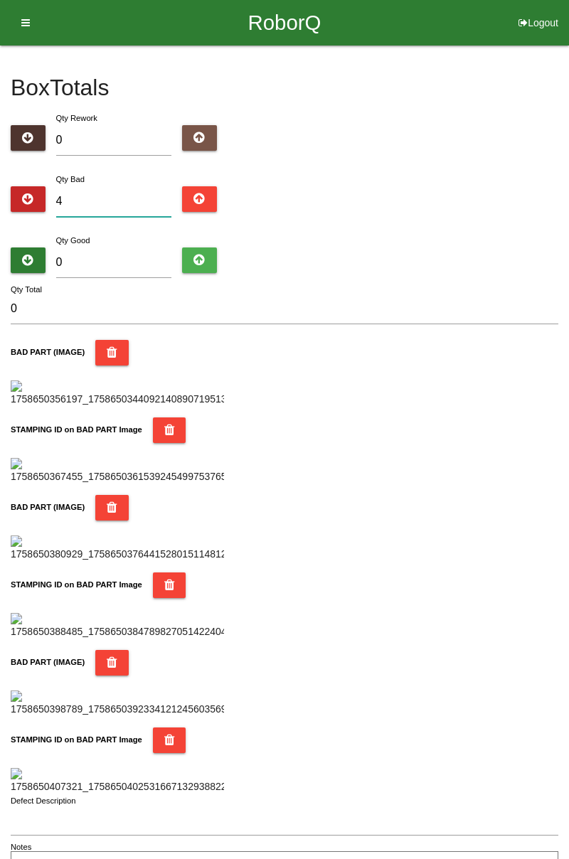
type input "4"
click at [108, 195] on input "4" at bounding box center [114, 201] width 116 height 31
type input "0"
type input "8"
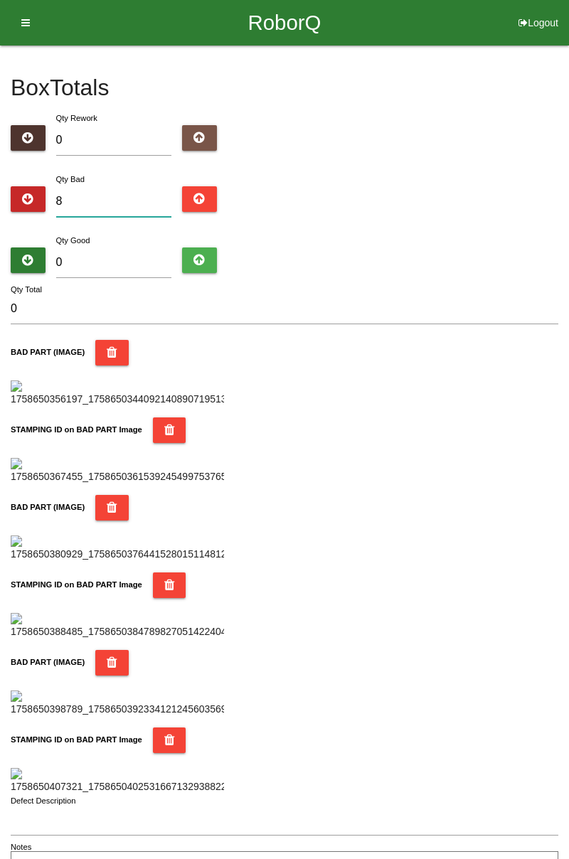
type input "8"
click at [293, 407] on div "BAD PART (IMAGE)" at bounding box center [284, 373] width 547 height 67
click at [146, 257] on input "0" at bounding box center [114, 262] width 116 height 31
type input "7"
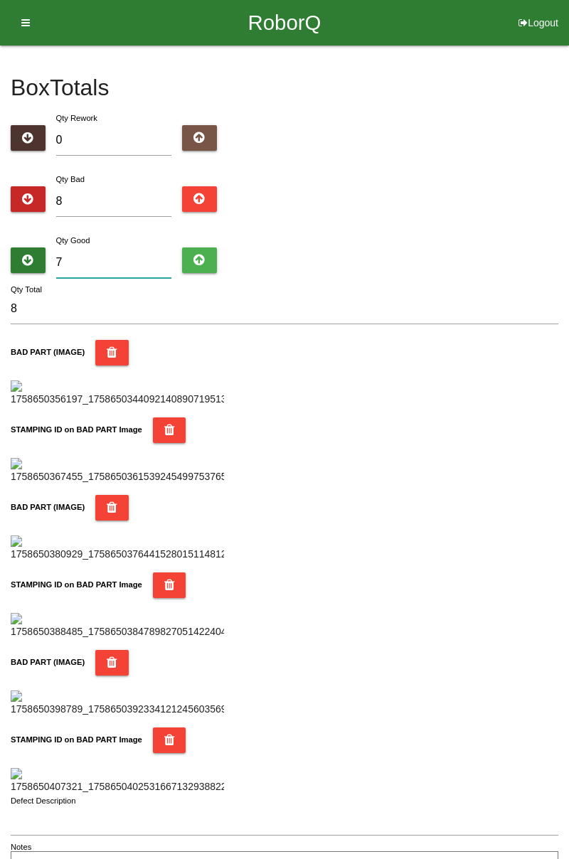
type input "15"
type input "77"
type input "85"
type input "7"
type input "15"
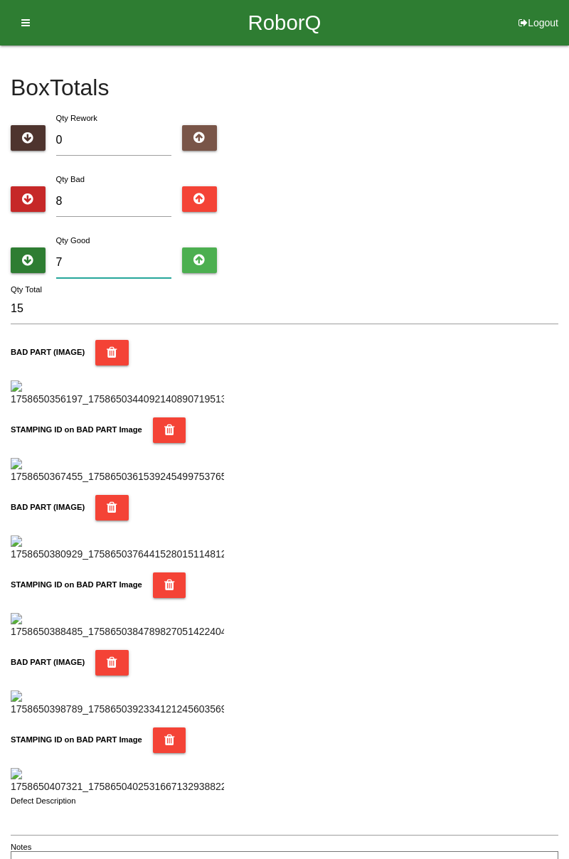
type input "76"
type input "84"
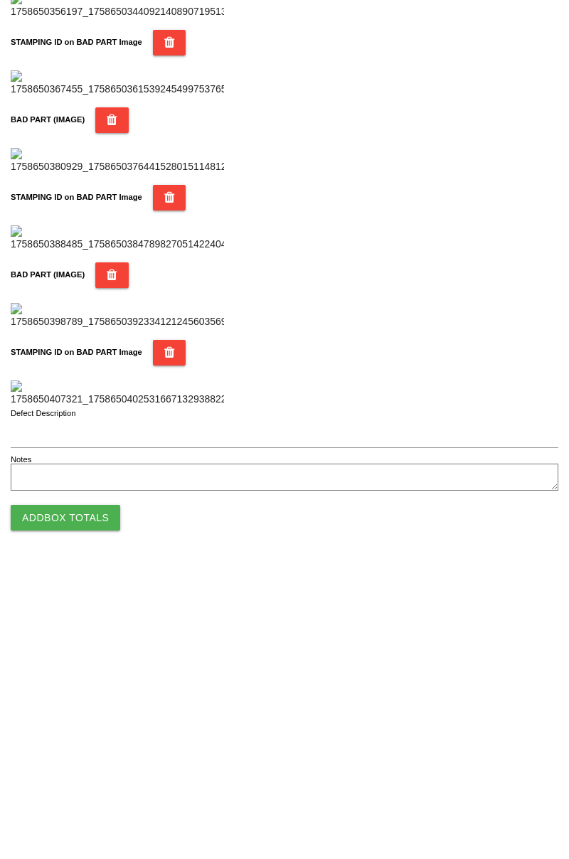
type input "76"
click at [92, 805] on button "Add Box Totals" at bounding box center [65, 811] width 109 height 26
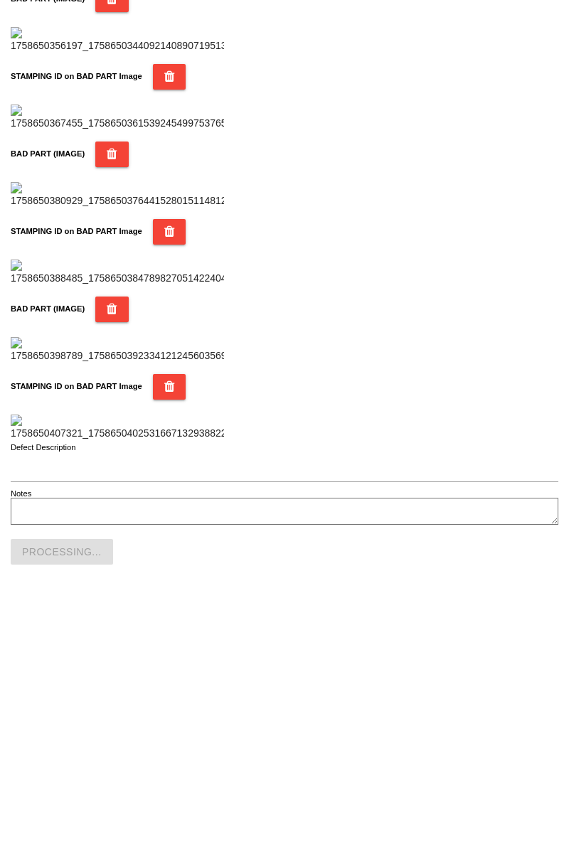
scroll to position [1245, 0]
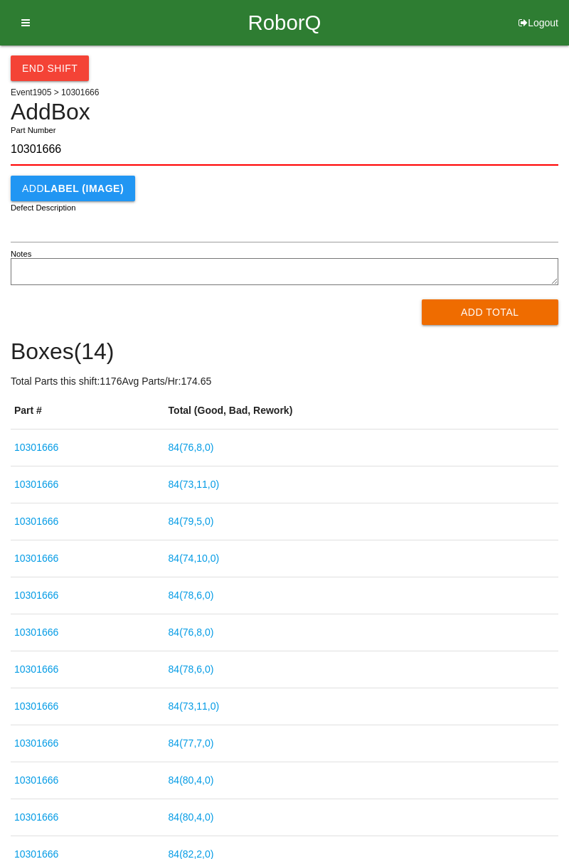
type input "10301666"
click at [479, 314] on button "Add Total" at bounding box center [490, 312] width 137 height 26
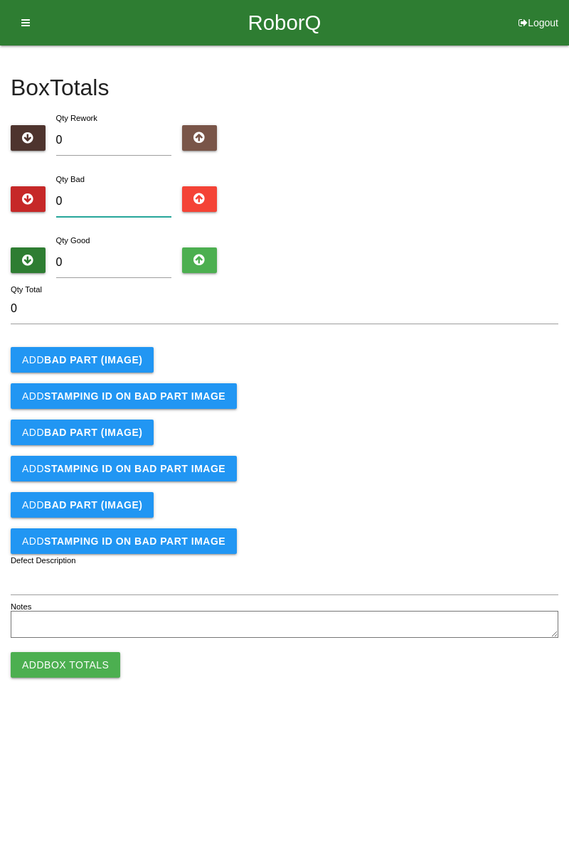
click at [90, 195] on input "0" at bounding box center [114, 201] width 116 height 31
type input "1"
click at [104, 202] on input "1" at bounding box center [114, 201] width 116 height 31
type input "13"
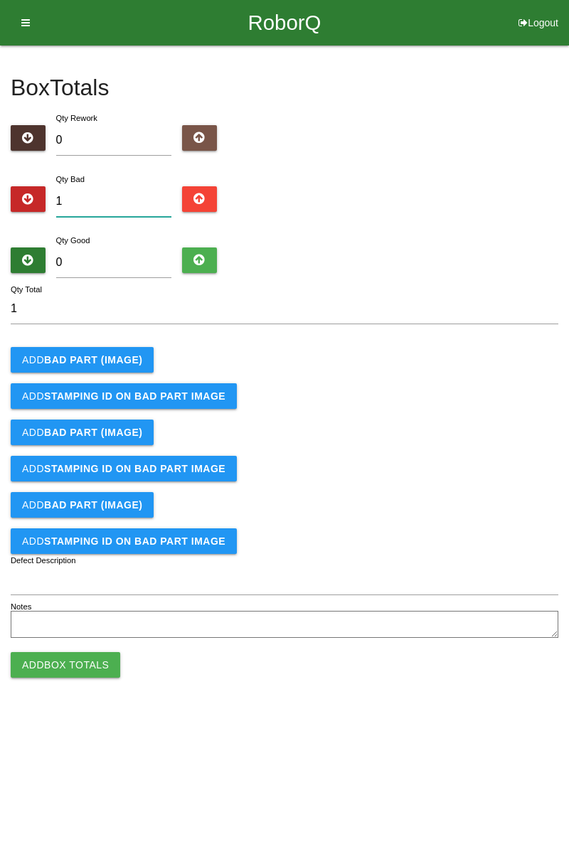
type input "13"
click at [146, 258] on input "0" at bounding box center [114, 262] width 116 height 31
type input "7"
type input "20"
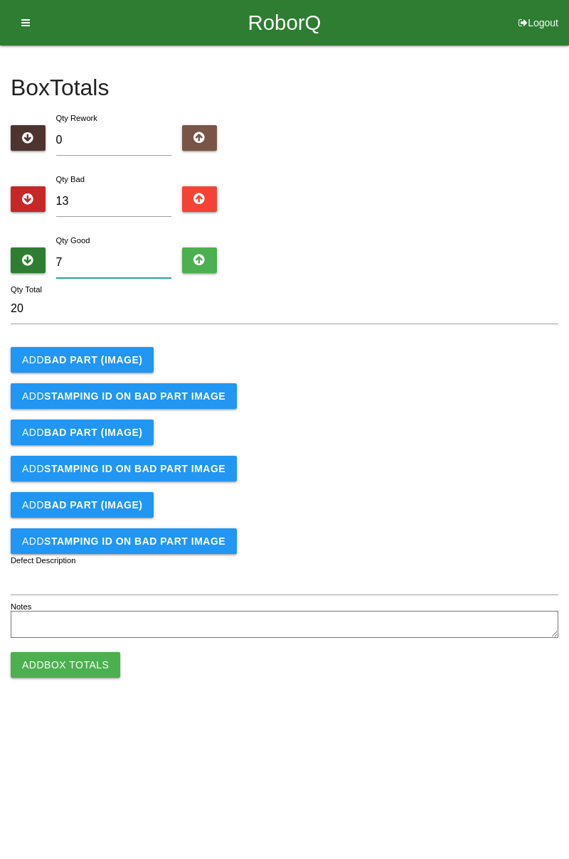
type input "71"
type input "84"
type input "71"
click at [146, 359] on button "Add BAD PART (IMAGE)" at bounding box center [82, 360] width 143 height 26
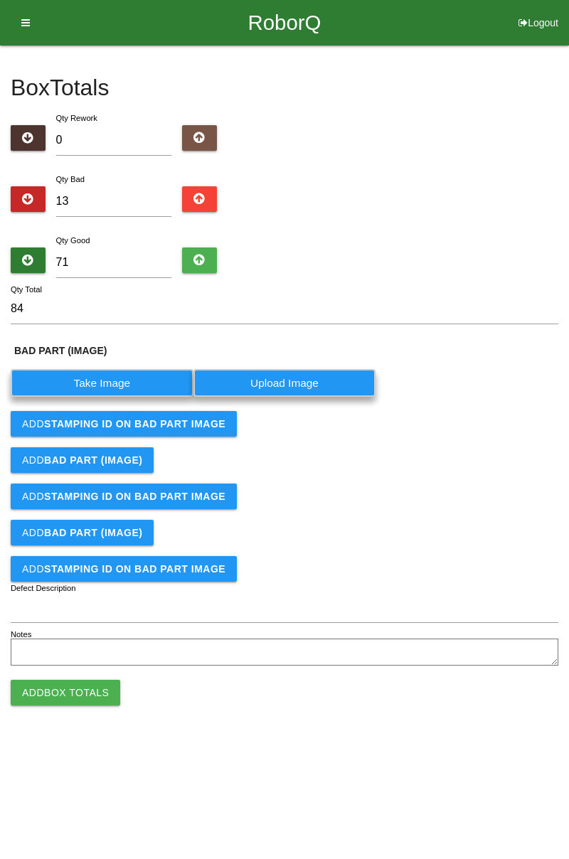
click at [114, 377] on label "Take Image" at bounding box center [102, 383] width 183 height 28
click at [0, 0] on \(IMAGE\) "Take Image" at bounding box center [0, 0] width 0 height 0
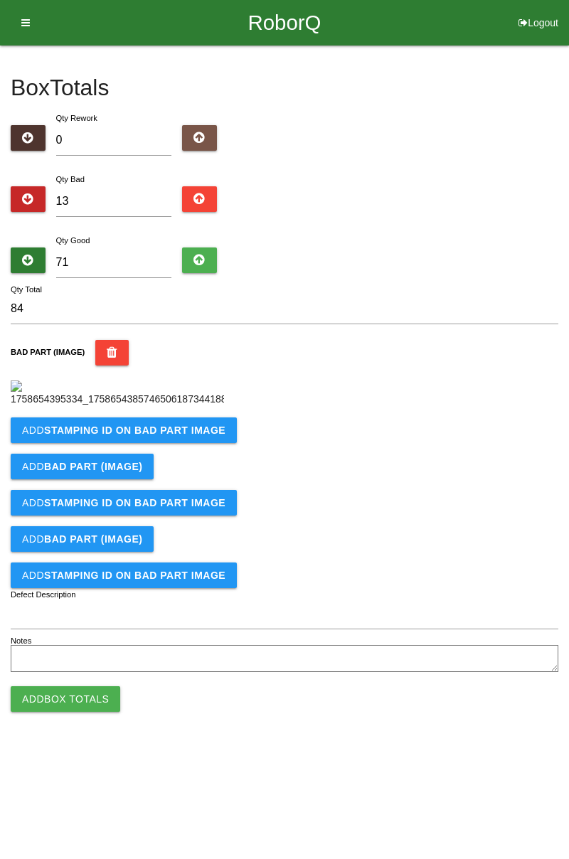
scroll to position [80, 0]
click at [205, 436] on b "STAMPING ID on BAD PART Image" at bounding box center [134, 429] width 181 height 11
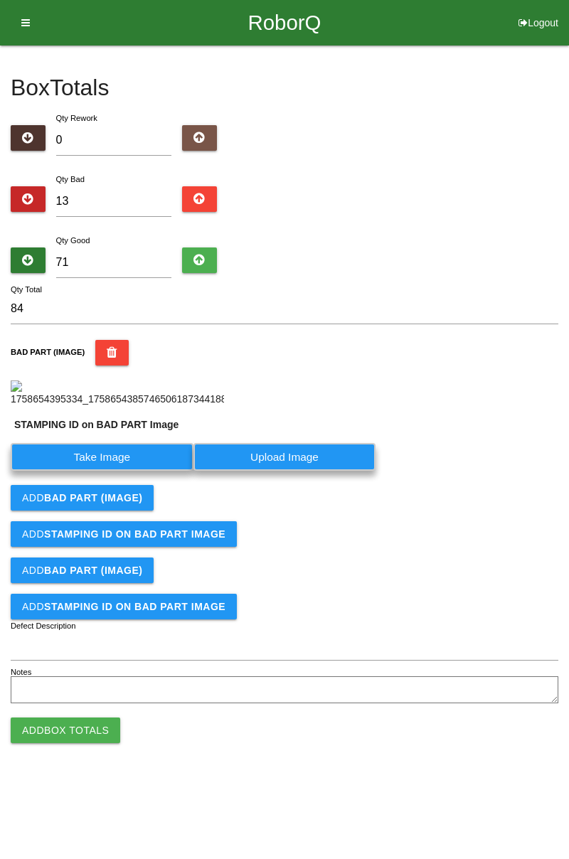
click at [129, 471] on label "Take Image" at bounding box center [102, 457] width 183 height 28
click at [0, 0] on PART "Take Image" at bounding box center [0, 0] width 0 height 0
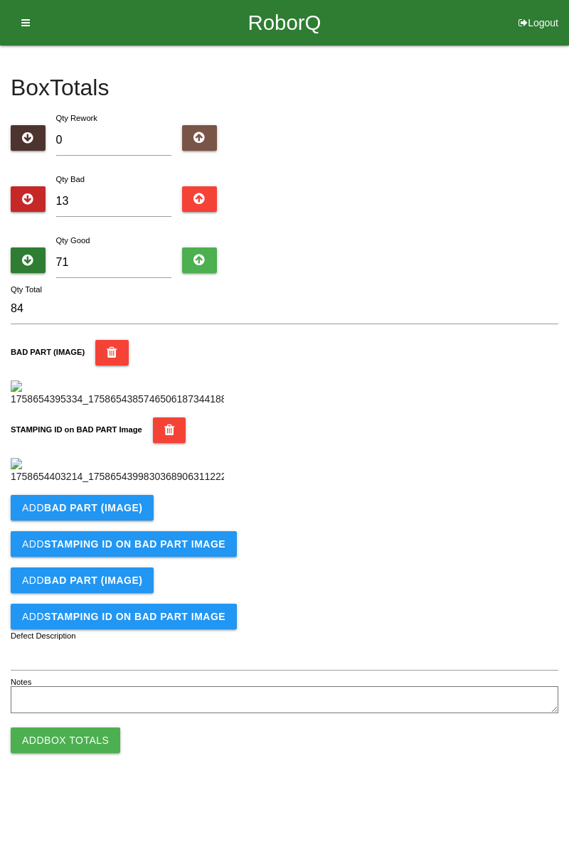
scroll to position [313, 0]
click at [134, 513] on b "BAD PART (IMAGE)" at bounding box center [93, 507] width 98 height 11
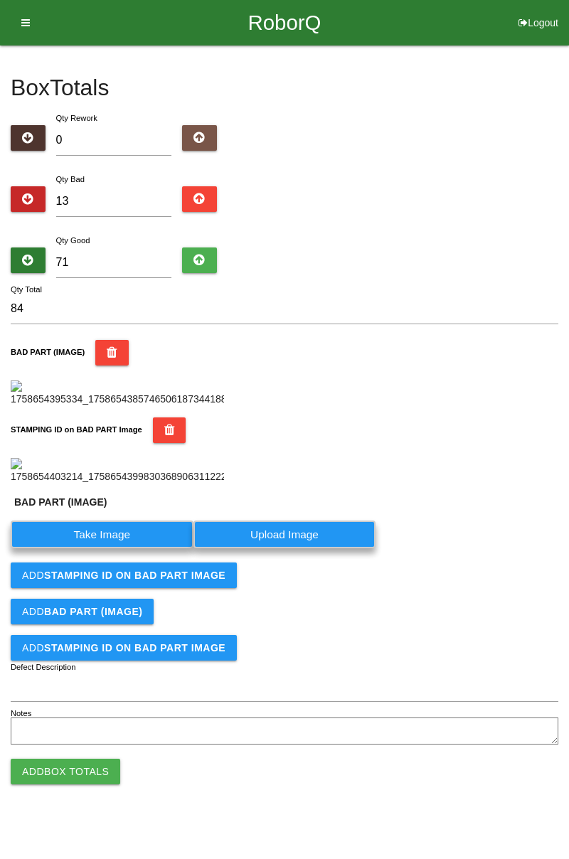
click at [142, 548] on label "Take Image" at bounding box center [102, 534] width 183 height 28
click at [0, 0] on \(IMAGE\) "Take Image" at bounding box center [0, 0] width 0 height 0
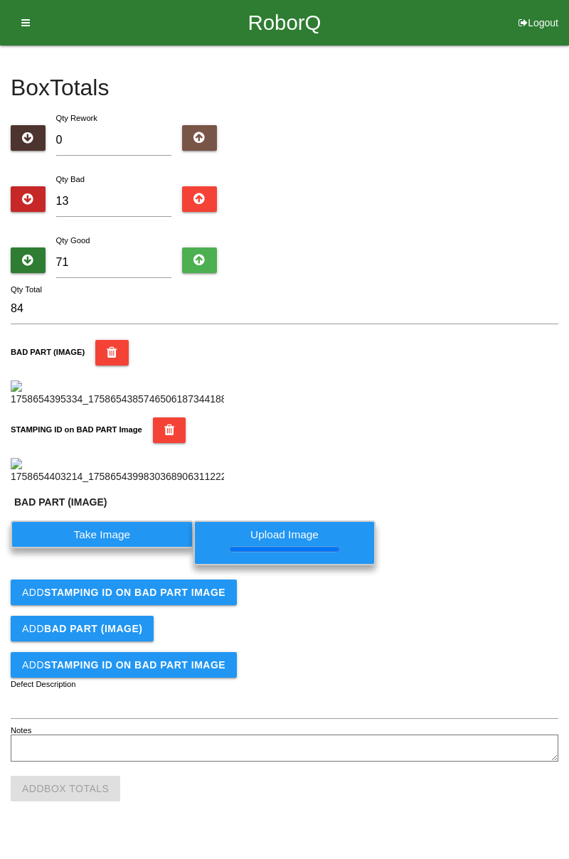
click at [181, 605] on button "Add STAMPING ID on BAD PART Image" at bounding box center [124, 592] width 226 height 26
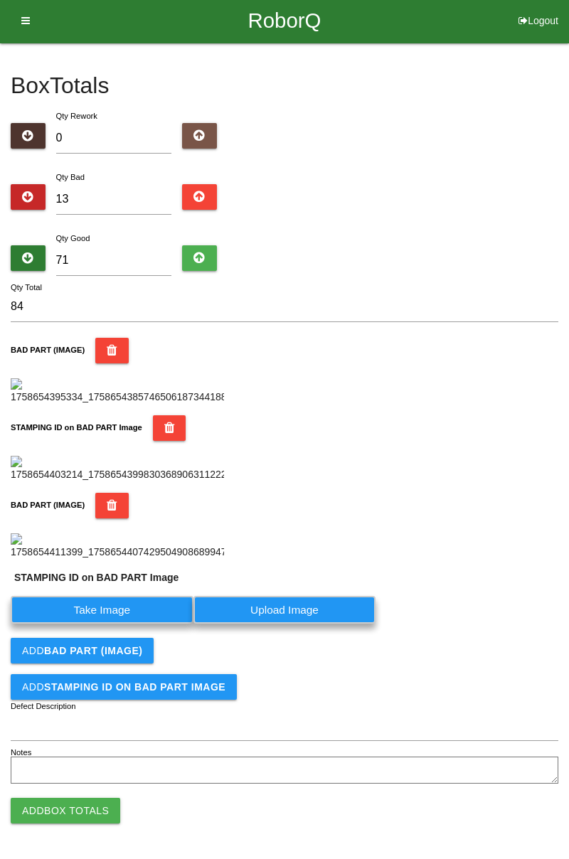
scroll to position [577, 0]
click at [145, 618] on label "Take Image" at bounding box center [102, 610] width 183 height 28
click at [0, 0] on PART "Take Image" at bounding box center [0, 0] width 0 height 0
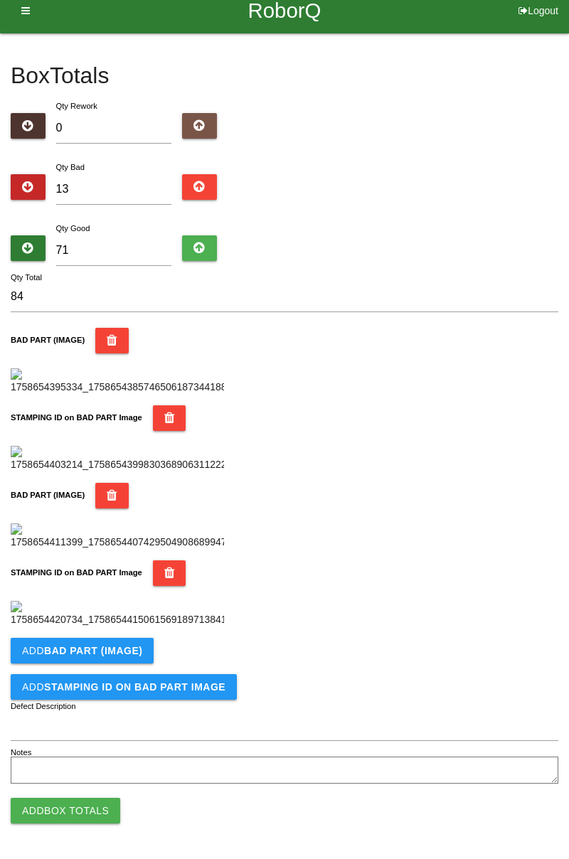
scroll to position [779, 0]
click at [124, 654] on b "BAD PART (IMAGE)" at bounding box center [93, 650] width 98 height 11
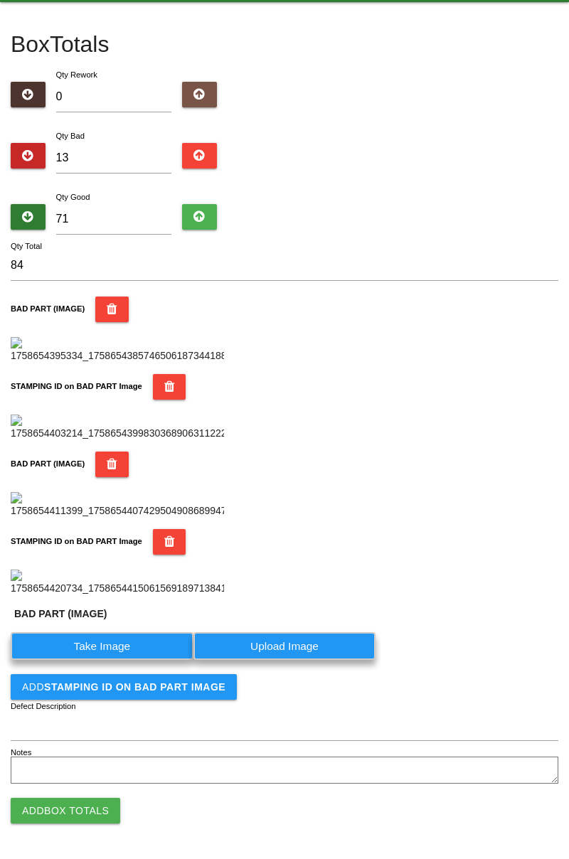
click at [121, 660] on label "Take Image" at bounding box center [102, 646] width 183 height 28
click at [0, 0] on \(IMAGE\) "Take Image" at bounding box center [0, 0] width 0 height 0
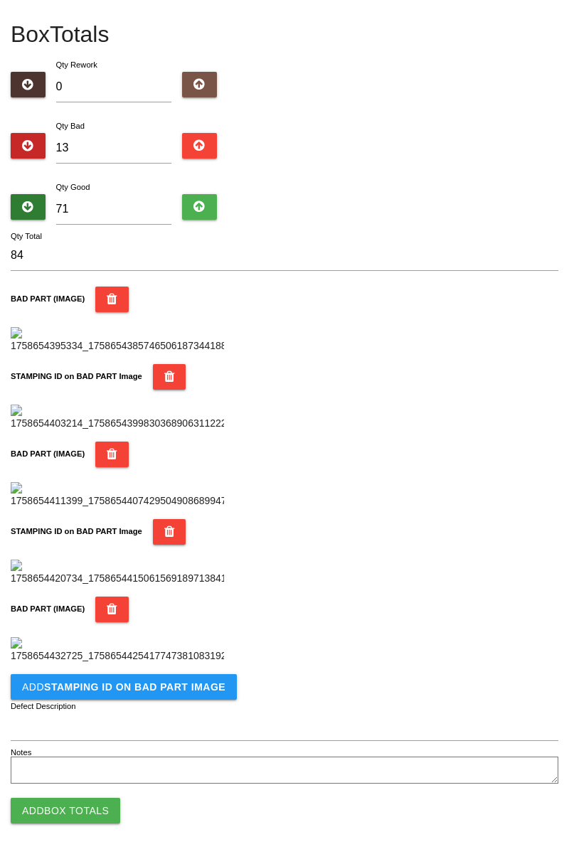
scroll to position [1012, 0]
click at [176, 692] on button "Add STAMPING ID on BAD PART Image" at bounding box center [124, 687] width 226 height 26
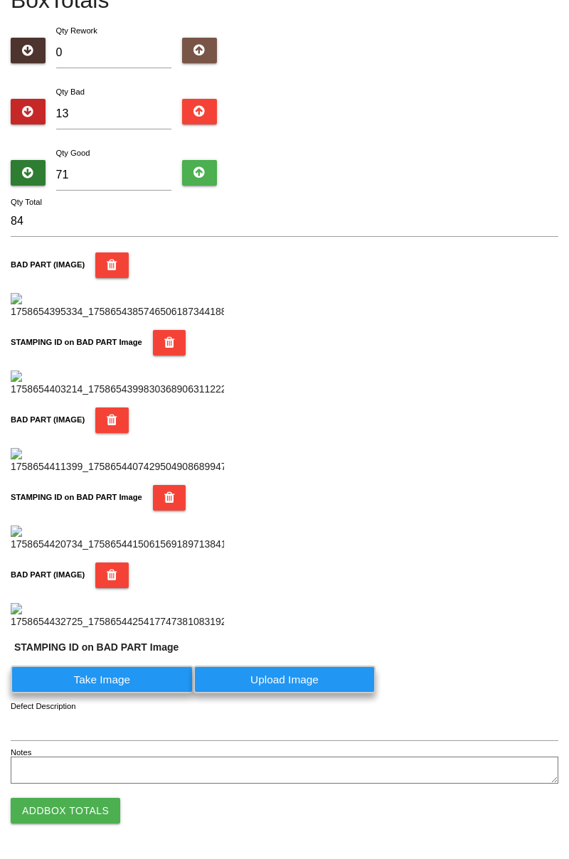
click at [136, 693] on label "Take Image" at bounding box center [102, 679] width 183 height 28
click at [0, 0] on PART "Take Image" at bounding box center [0, 0] width 0 height 0
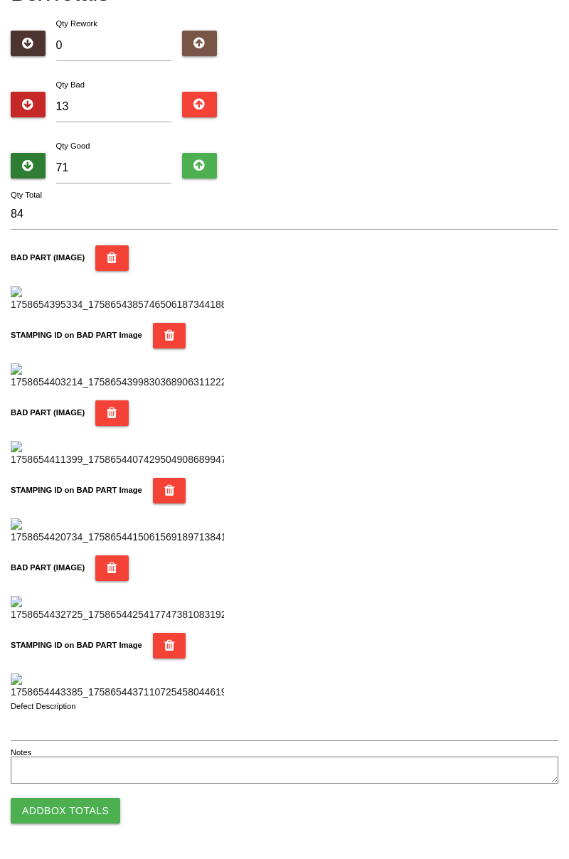
scroll to position [1245, 0]
click at [71, 815] on button "Add Box Totals" at bounding box center [65, 811] width 109 height 26
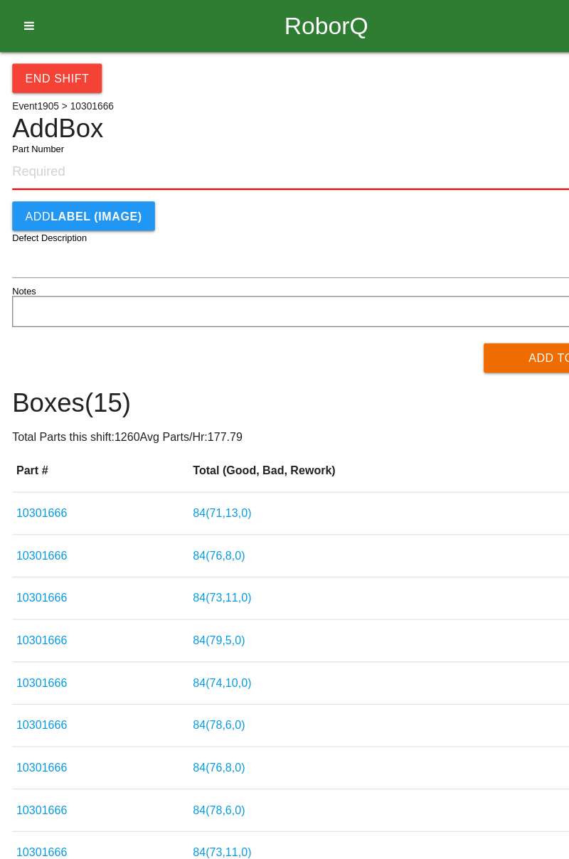
click at [67, 60] on button "End Shift" at bounding box center [50, 68] width 78 height 26
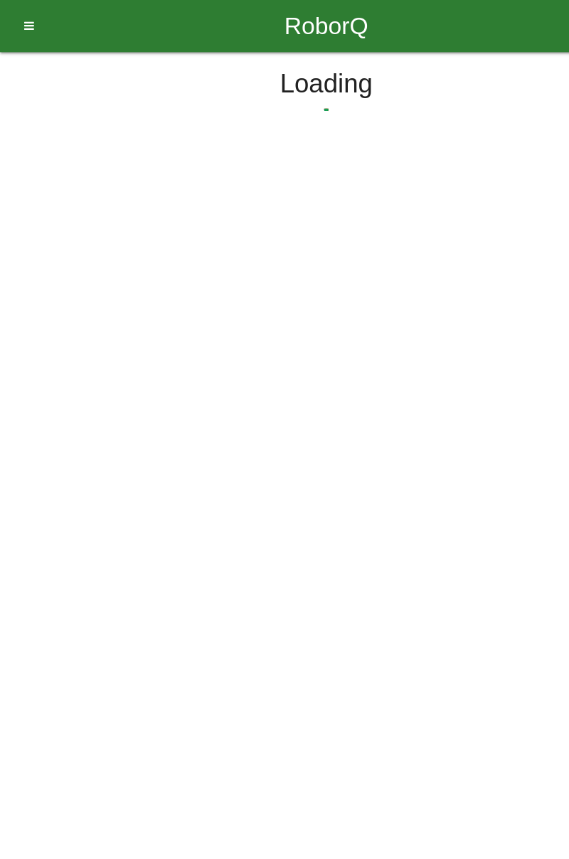
select select "3"
select select "31"
select select "2"
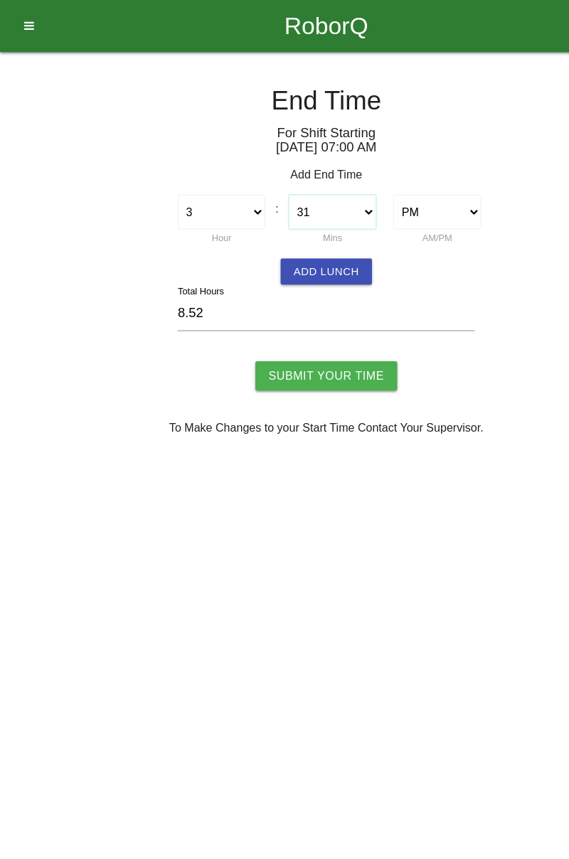
click at [321, 185] on select "00 01 02 03 04 05 06 07 08 09 10 11 12 13 14 15 16 17 18 19 20 21 22 23 24 25 2…" at bounding box center [290, 185] width 76 height 30
select select "30"
click at [252, 170] on select "00 01 02 03 04 05 06 07 08 09 10 11 12 13 14 15 16 17 18 19 20 21 22 23 24 25 2…" at bounding box center [290, 185] width 76 height 30
type input "8.50"
click at [291, 239] on button "Add Lunch" at bounding box center [285, 236] width 80 height 23
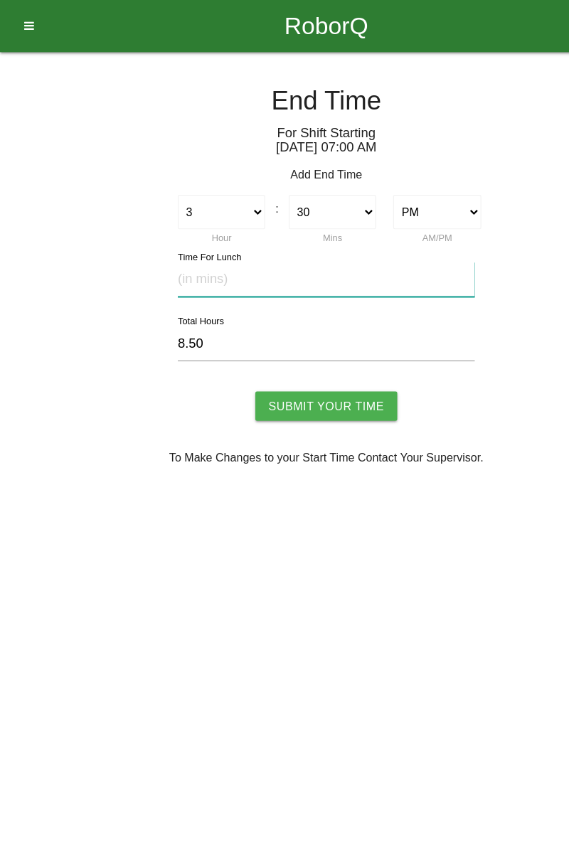
click at [201, 239] on input "text" at bounding box center [284, 243] width 259 height 31
type input "30"
type input "8.00"
click at [286, 350] on input "Submit Your Time" at bounding box center [284, 354] width 124 height 26
type input "Processing..."
